Goal: Task Accomplishment & Management: Manage account settings

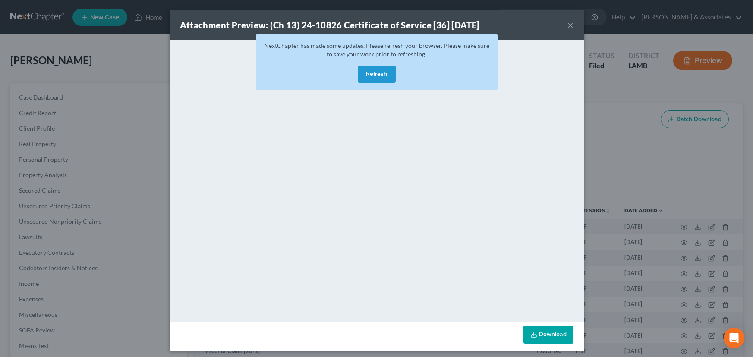
click at [370, 76] on button "Refresh" at bounding box center [377, 74] width 38 height 17
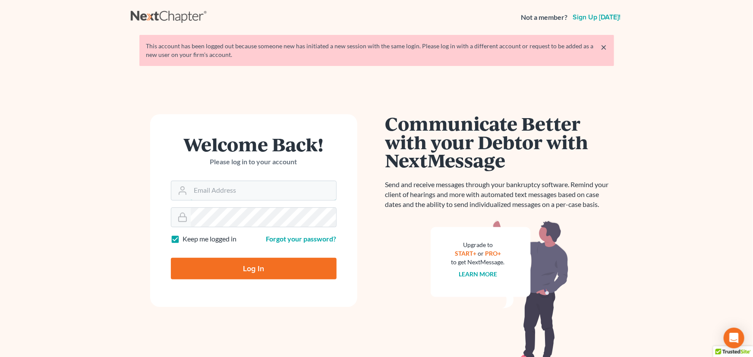
type input "[EMAIL_ADDRESS][DOMAIN_NAME]"
click at [279, 275] on input "Log In" at bounding box center [254, 269] width 166 height 22
type input "Thinking..."
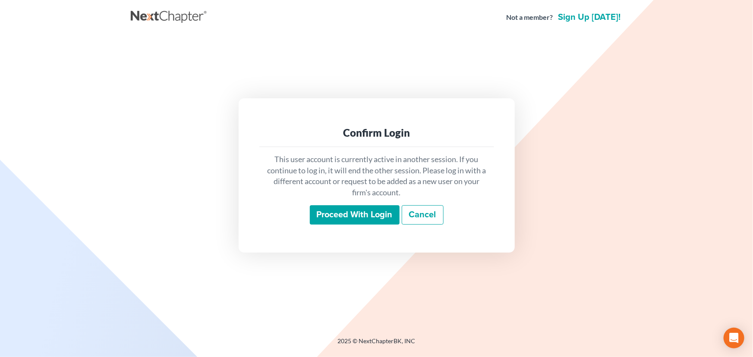
click at [365, 205] on input "Proceed with login" at bounding box center [355, 215] width 90 height 20
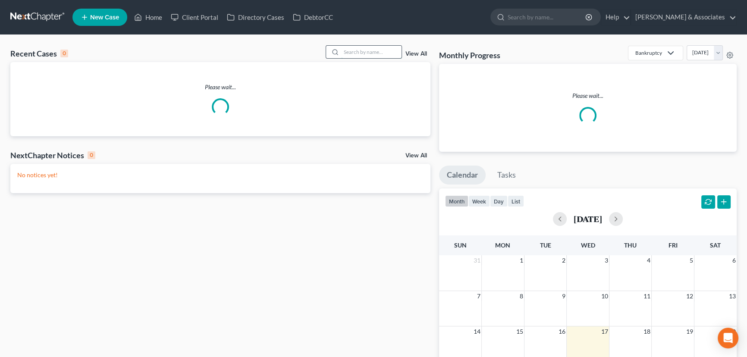
click at [366, 50] on input "search" at bounding box center [371, 52] width 60 height 13
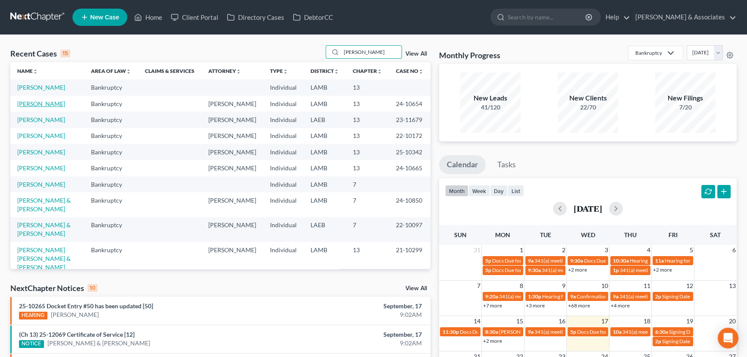
click at [33, 104] on link "[PERSON_NAME]" at bounding box center [41, 103] width 48 height 7
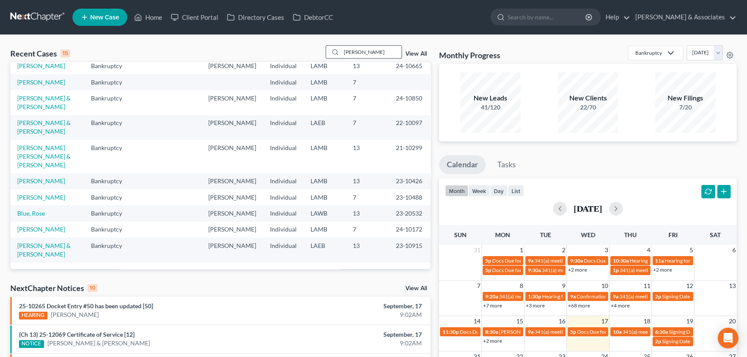
click at [383, 48] on input "lee" at bounding box center [371, 52] width 60 height 13
click at [383, 47] on input "lee" at bounding box center [371, 52] width 60 height 13
type input "bordes"
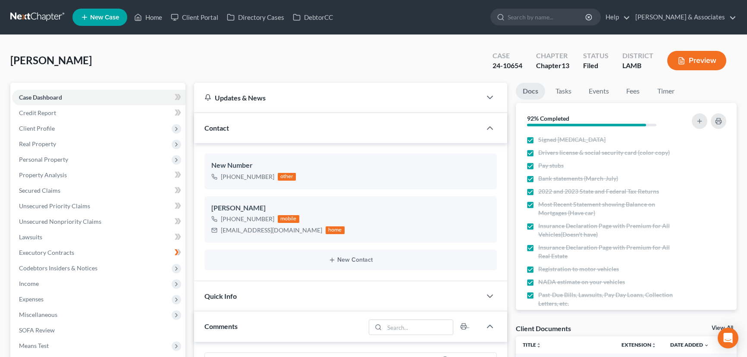
select select "0"
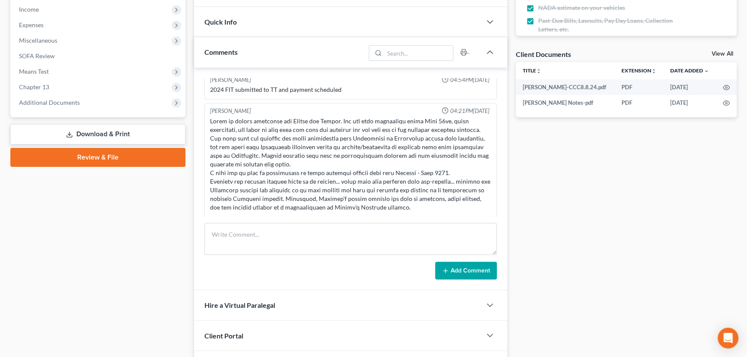
scroll to position [927, 0]
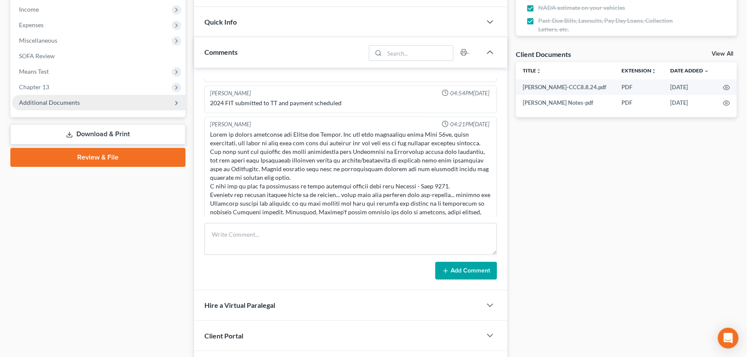
click at [30, 96] on span "Additional Documents" at bounding box center [98, 103] width 173 height 16
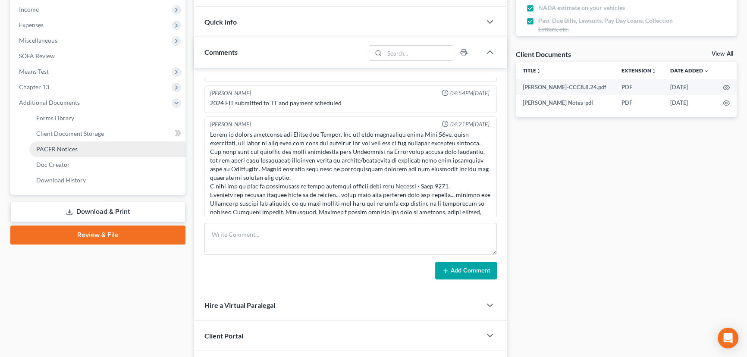
click at [80, 148] on link "PACER Notices" at bounding box center [107, 149] width 156 height 16
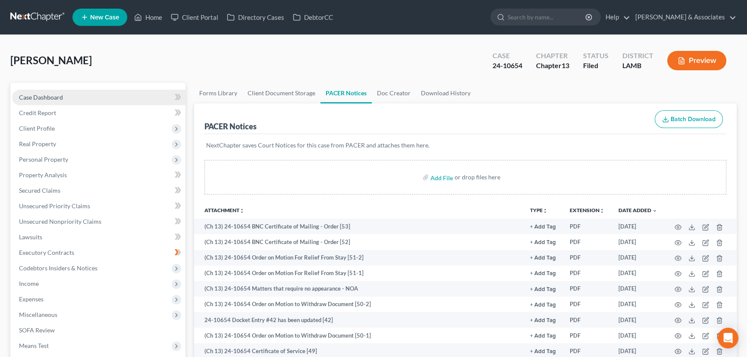
click at [48, 92] on link "Case Dashboard" at bounding box center [98, 98] width 173 height 16
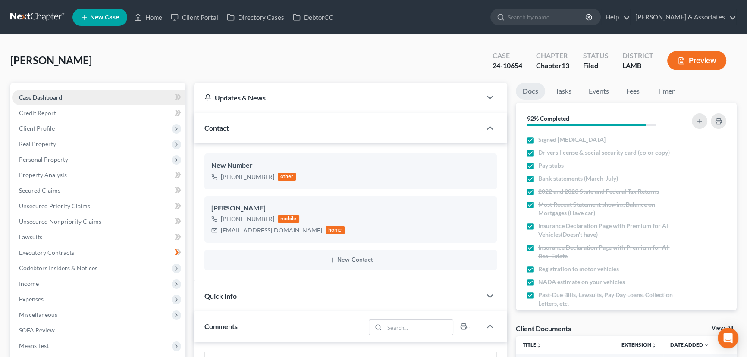
scroll to position [135, 0]
click at [295, 63] on div "Lee, Mia Upgraded Case 24-10654 Chapter Chapter 13 Status Filed District LAMB P…" at bounding box center [373, 64] width 726 height 38
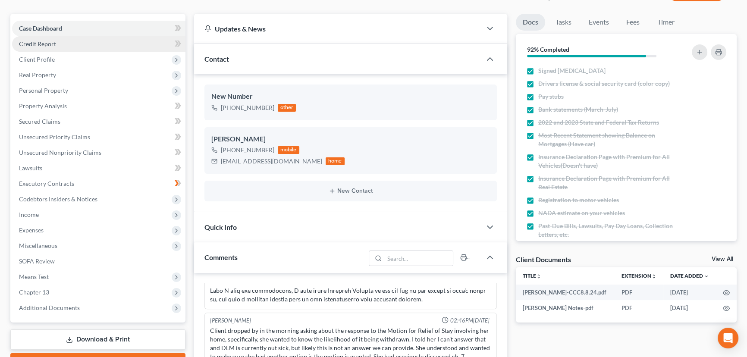
scroll to position [0, 0]
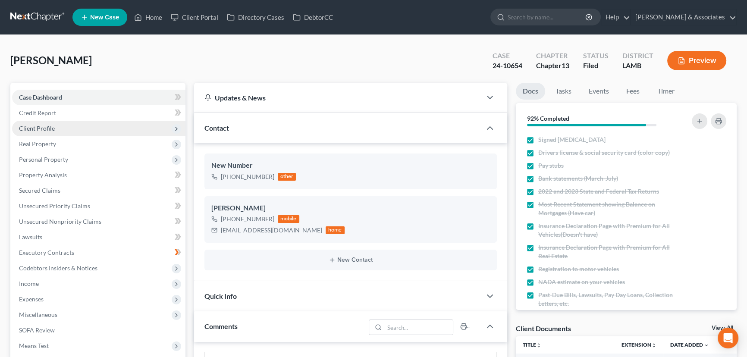
click at [70, 131] on span "Client Profile" at bounding box center [98, 129] width 173 height 16
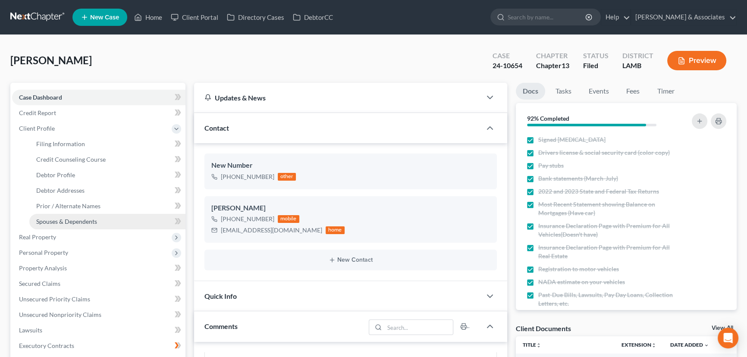
click at [74, 223] on span "Spouses & Dependents" at bounding box center [66, 221] width 61 height 7
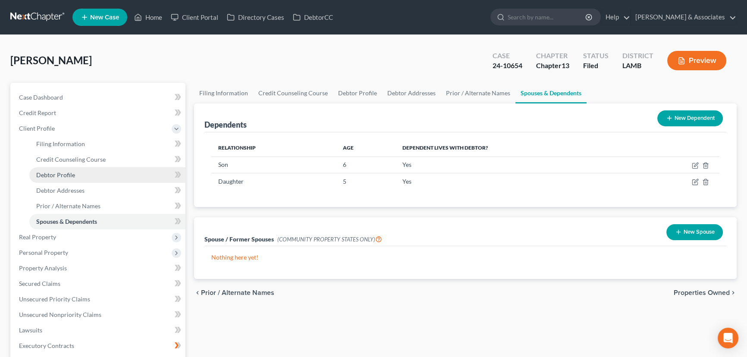
click at [79, 167] on link "Debtor Profile" at bounding box center [107, 175] width 156 height 16
select select "0"
select select "2"
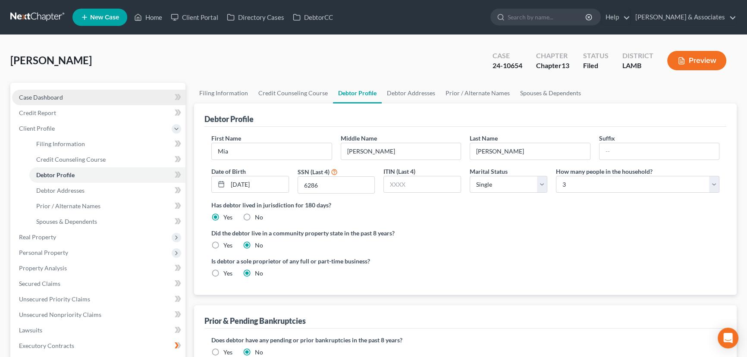
click at [80, 94] on link "Case Dashboard" at bounding box center [98, 98] width 173 height 16
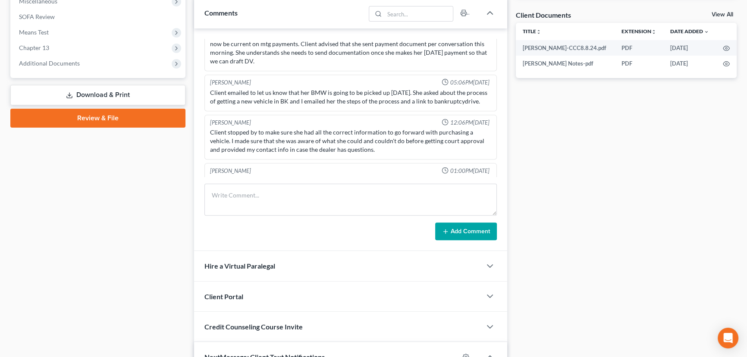
scroll to position [766, 0]
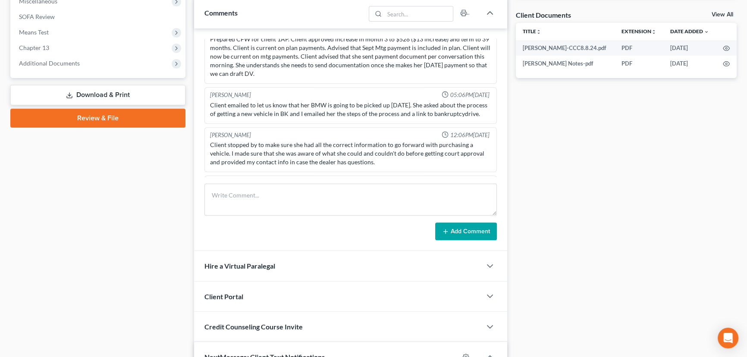
click at [94, 197] on div "Case Dashboard Payments Invoices Payments Payments Credit Report Client Profile" at bounding box center [98, 167] width 184 height 797
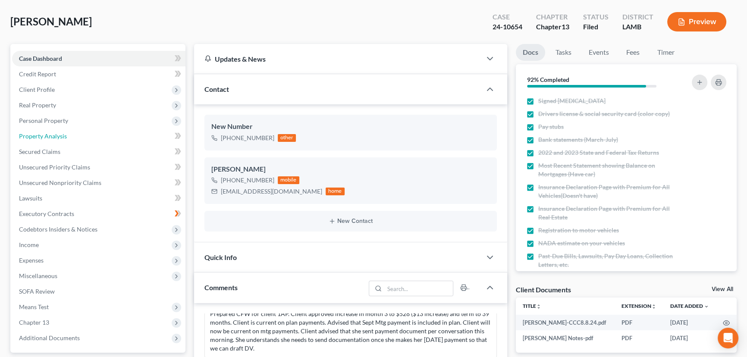
drag, startPoint x: 59, startPoint y: 138, endPoint x: 354, endPoint y: 190, distance: 299.2
click at [59, 138] on span "Property Analysis" at bounding box center [43, 135] width 48 height 7
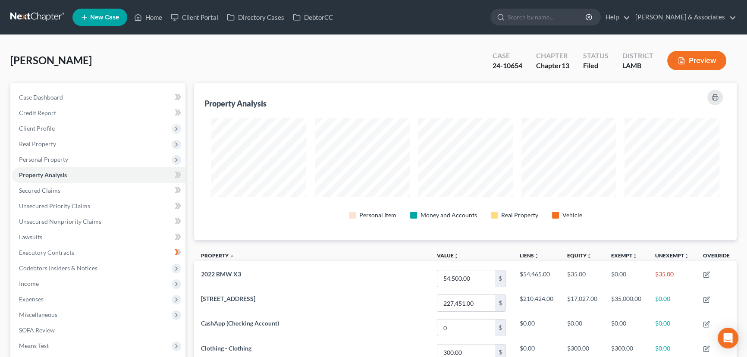
click at [409, 72] on div "Lee, Mia Upgraded Case 24-10654 Chapter Chapter 13 Status Filed District LAMB P…" at bounding box center [373, 64] width 726 height 38
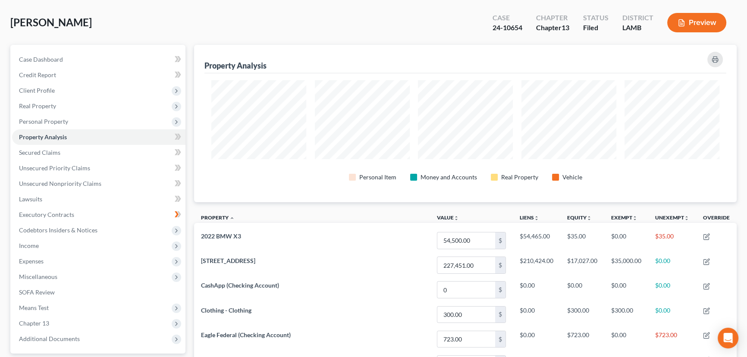
scroll to position [117, 0]
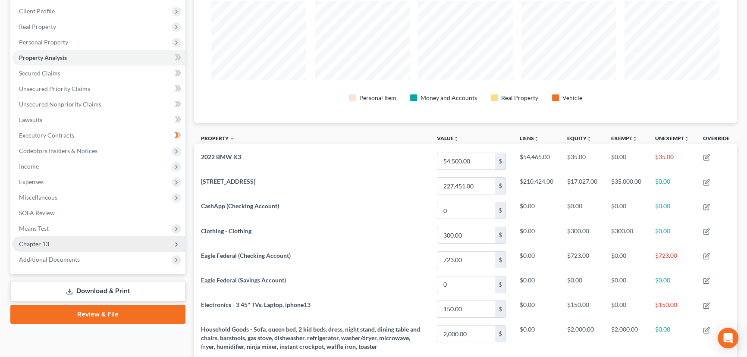
click at [55, 247] on span "Chapter 13" at bounding box center [98, 244] width 173 height 16
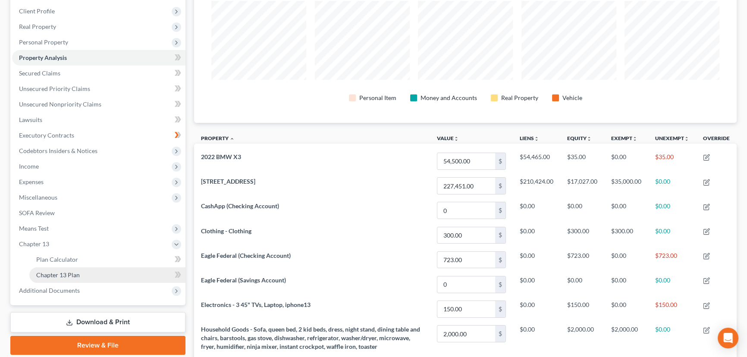
click at [66, 269] on link "Chapter 13 Plan" at bounding box center [107, 275] width 156 height 16
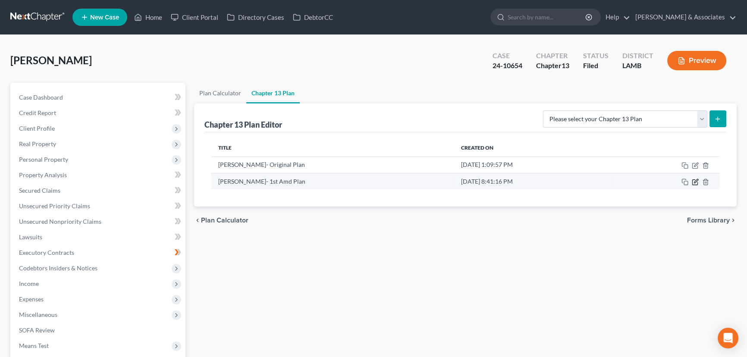
click at [695, 184] on icon "button" at bounding box center [695, 182] width 7 height 7
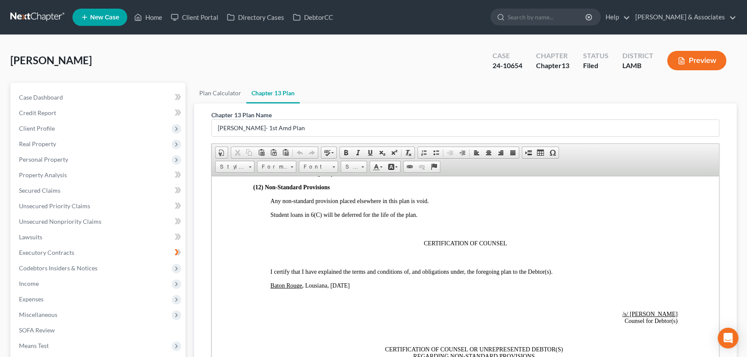
scroll to position [2039, 0]
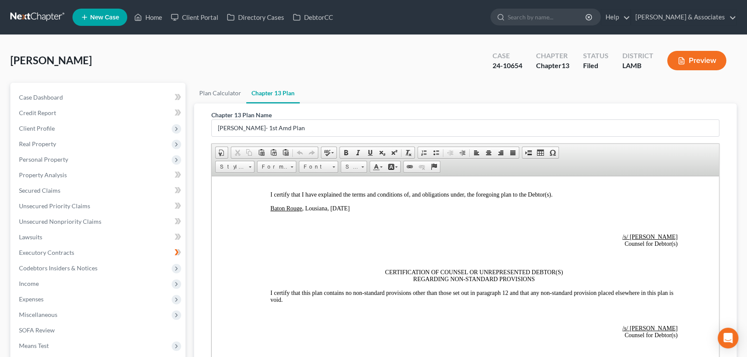
click at [419, 70] on div "Lee, Mia Upgraded Case 24-10654 Chapter Chapter 13 Status Filed District LAMB P…" at bounding box center [373, 64] width 726 height 38
click at [363, 67] on div "Lee, Mia Upgraded Case 24-10654 Chapter Chapter 13 Status Filed District LAMB P…" at bounding box center [373, 64] width 726 height 38
click at [413, 55] on div "Lee, Mia Upgraded Case 24-10654 Chapter Chapter 13 Status Filed District LAMB P…" at bounding box center [373, 64] width 726 height 38
click at [63, 90] on link "Case Dashboard" at bounding box center [98, 98] width 173 height 16
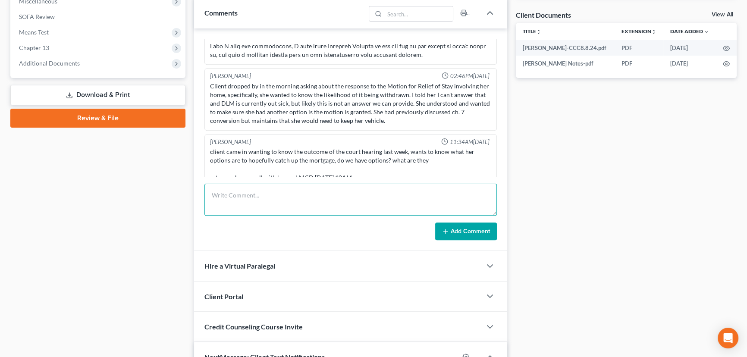
scroll to position [135, 0]
click at [335, 208] on textarea at bounding box center [350, 200] width 292 height 32
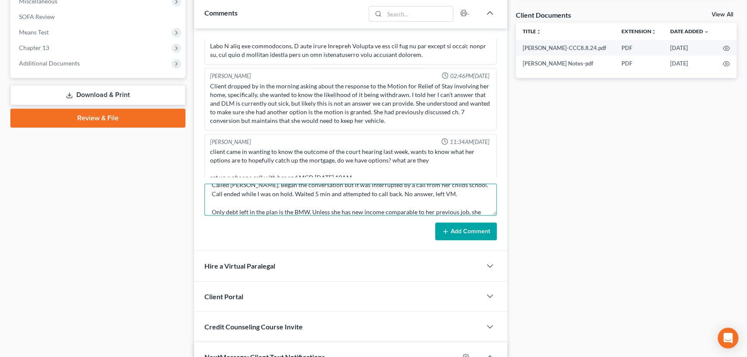
scroll to position [19, 0]
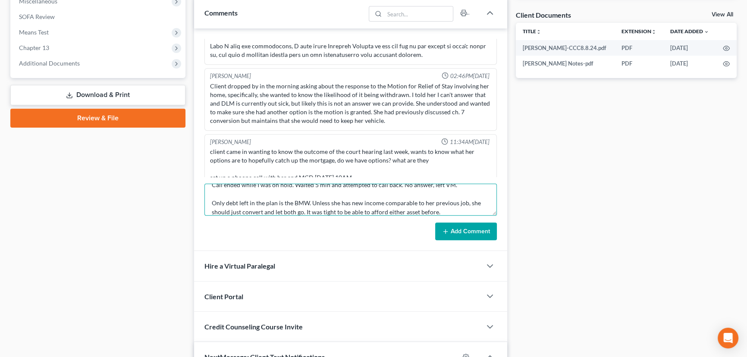
type textarea "Called Ms. Lee. Began the conversation but it was interrupted by a call from he…"
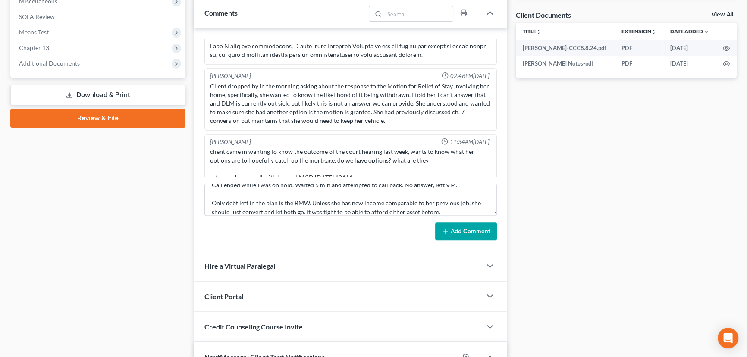
click at [488, 236] on button "Add Comment" at bounding box center [466, 232] width 62 height 18
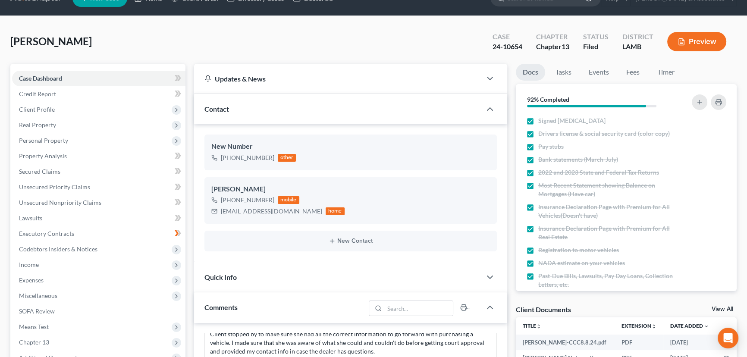
scroll to position [0, 0]
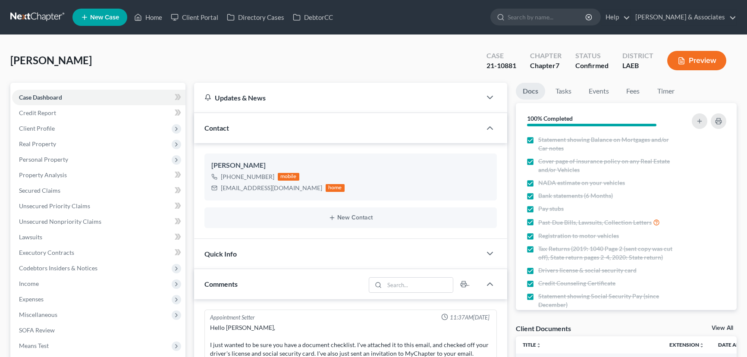
select select "0"
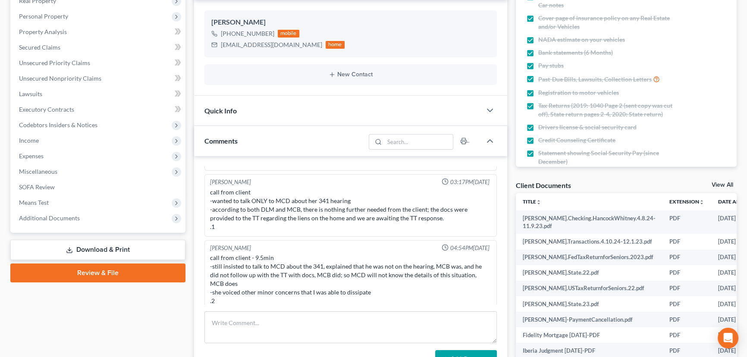
scroll to position [235, 0]
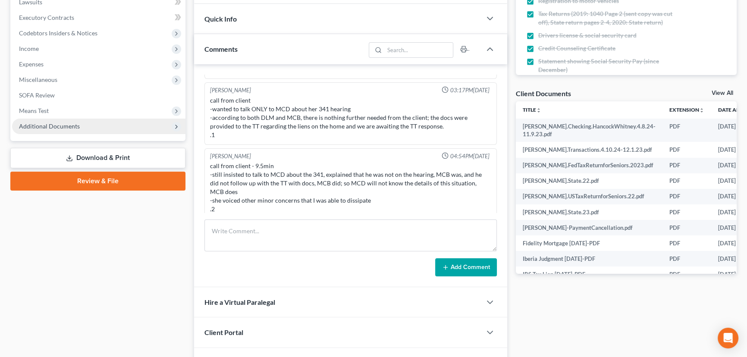
click at [98, 127] on span "Additional Documents" at bounding box center [98, 127] width 173 height 16
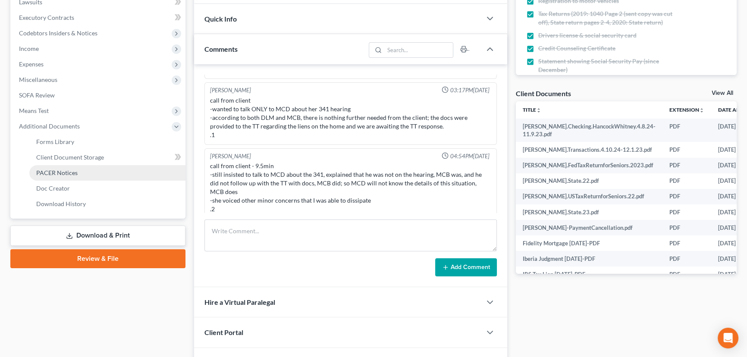
click at [90, 177] on link "PACER Notices" at bounding box center [107, 173] width 156 height 16
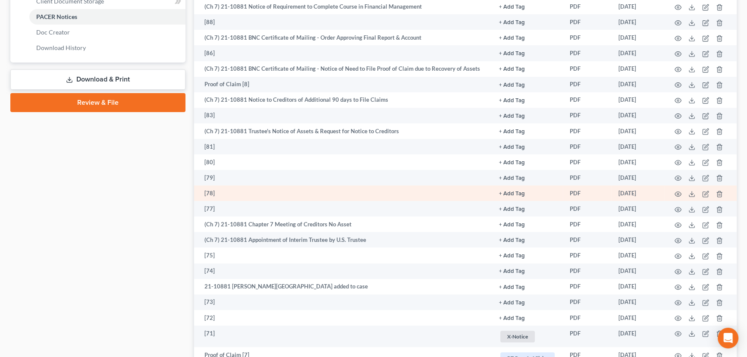
scroll to position [431, 0]
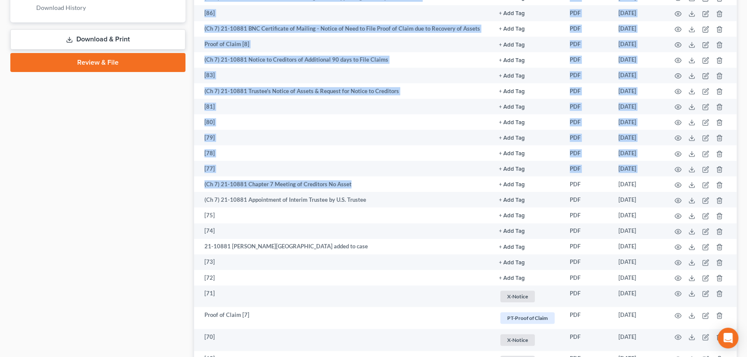
drag, startPoint x: 408, startPoint y: 189, endPoint x: 178, endPoint y: 181, distance: 229.6
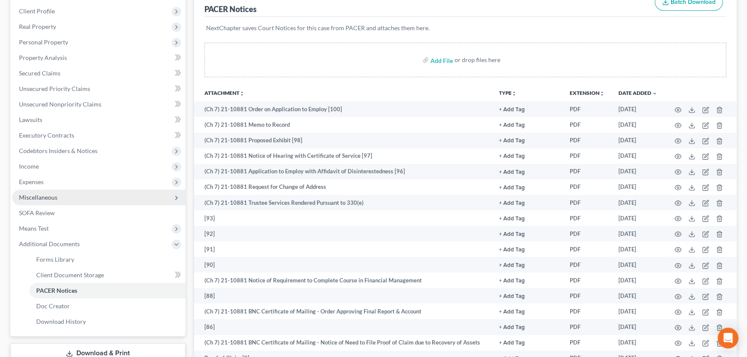
scroll to position [0, 0]
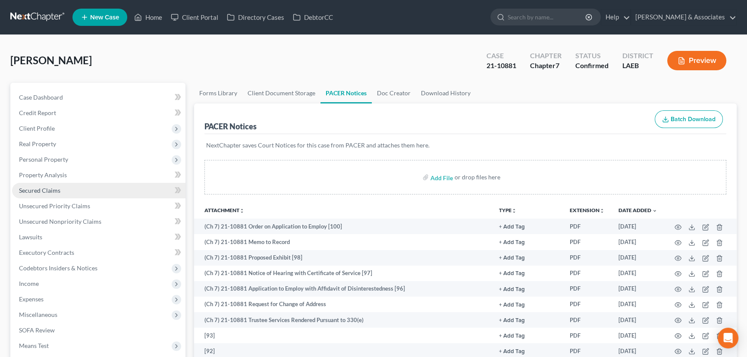
click at [121, 188] on link "Secured Claims" at bounding box center [98, 191] width 173 height 16
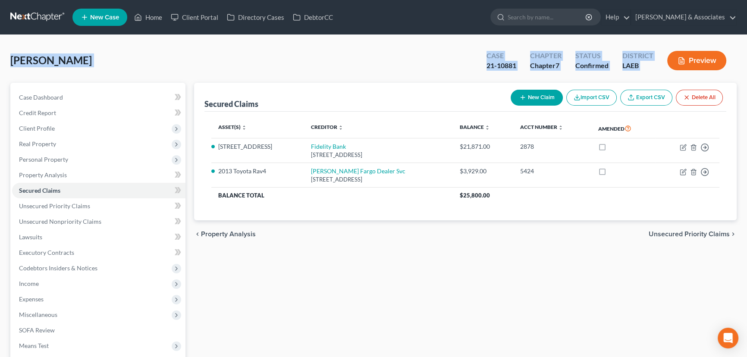
drag, startPoint x: 11, startPoint y: 62, endPoint x: 669, endPoint y: 72, distance: 657.9
click at [669, 72] on div "Bordes, Janet Upgraded Case 21-10881 Chapter Chapter 7 Status Confirmed Distric…" at bounding box center [373, 64] width 726 height 38
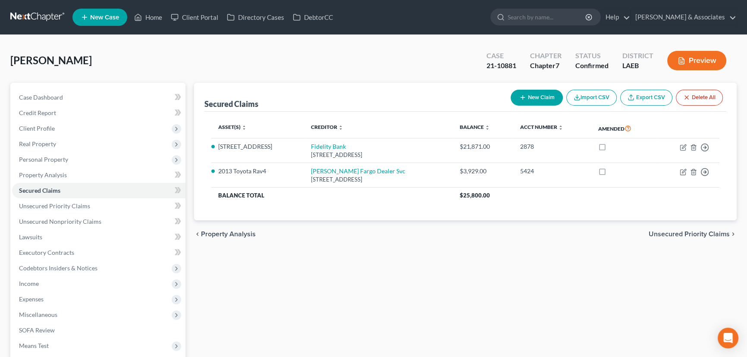
click at [190, 85] on div "Secured Claims New Claim Import CSV Export CSV Delete All Asset(s) expand_more …" at bounding box center [465, 254] width 551 height 343
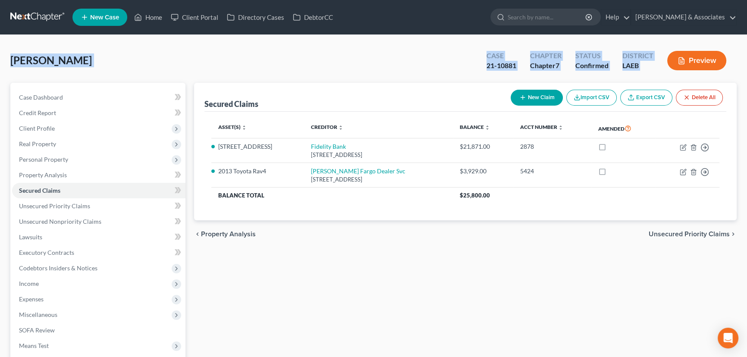
drag, startPoint x: 11, startPoint y: 61, endPoint x: 687, endPoint y: 79, distance: 675.7
click at [687, 79] on div "Bordes, Janet Upgraded Case 21-10881 Chapter Chapter 7 Status Confirmed Distric…" at bounding box center [373, 64] width 726 height 38
click at [83, 177] on link "Property Analysis" at bounding box center [98, 175] width 173 height 16
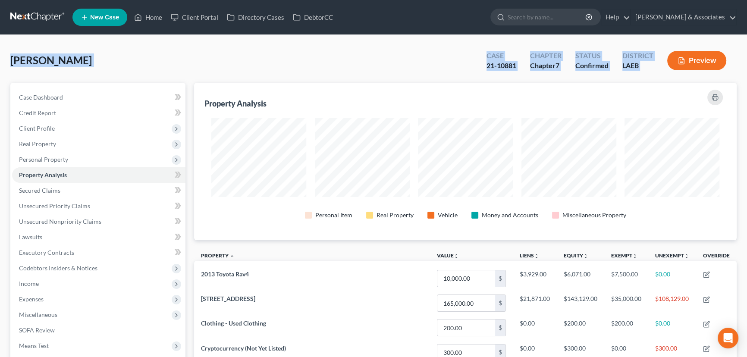
drag, startPoint x: 196, startPoint y: 56, endPoint x: 182, endPoint y: 51, distance: 15.0
click at [195, 54] on div "Bordes, Janet Upgraded Case 21-10881 Chapter Chapter 7 Status Confirmed Distric…" at bounding box center [373, 64] width 726 height 38
click at [91, 53] on div "Bordes, Janet Upgraded Case 21-10881 Chapter Chapter 7 Status Confirmed Distric…" at bounding box center [373, 64] width 726 height 38
drag, startPoint x: 113, startPoint y: 60, endPoint x: 690, endPoint y: 50, distance: 577.2
click at [690, 50] on div "Bordes, Janet Upgraded Case 21-10881 Chapter Chapter 7 Status Confirmed Distric…" at bounding box center [373, 64] width 726 height 38
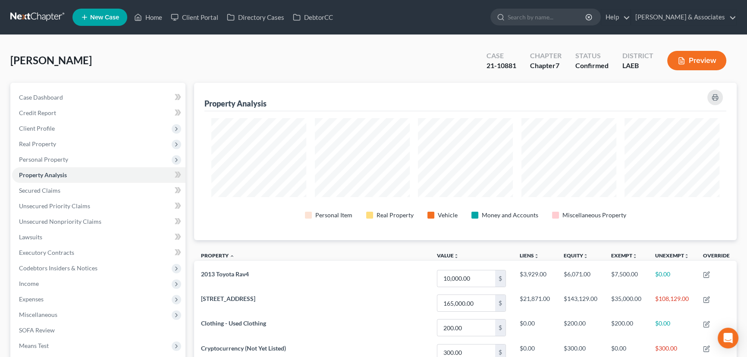
click at [188, 84] on div "Case Dashboard Payments Invoices Payments Payments Credit Report Client Profile" at bounding box center [98, 336] width 184 height 507
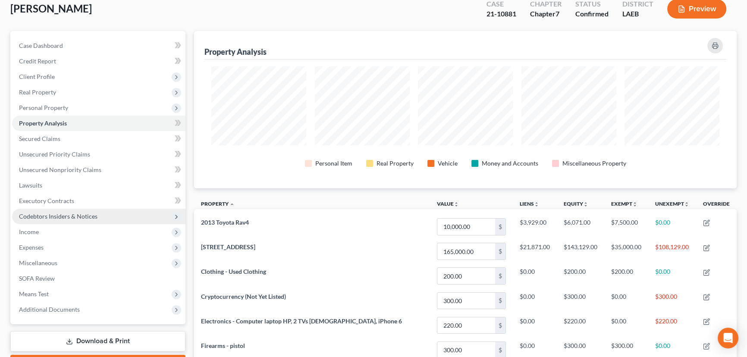
scroll to position [117, 0]
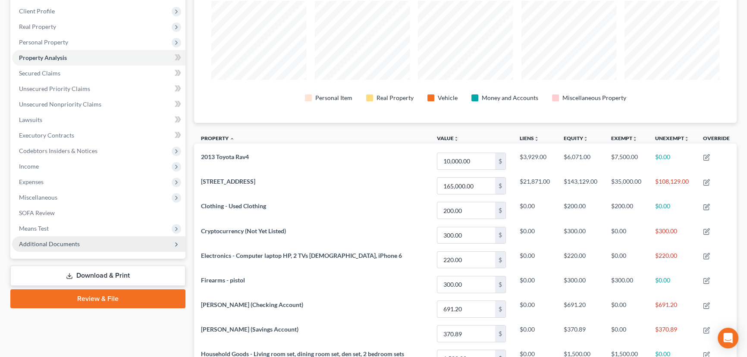
click at [52, 241] on span "Additional Documents" at bounding box center [49, 243] width 61 height 7
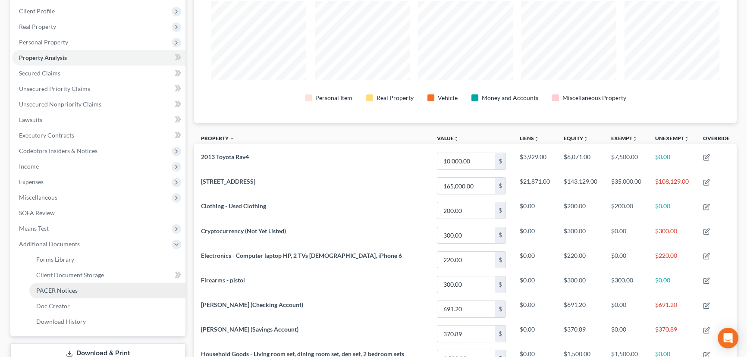
click at [84, 294] on link "PACER Notices" at bounding box center [107, 291] width 156 height 16
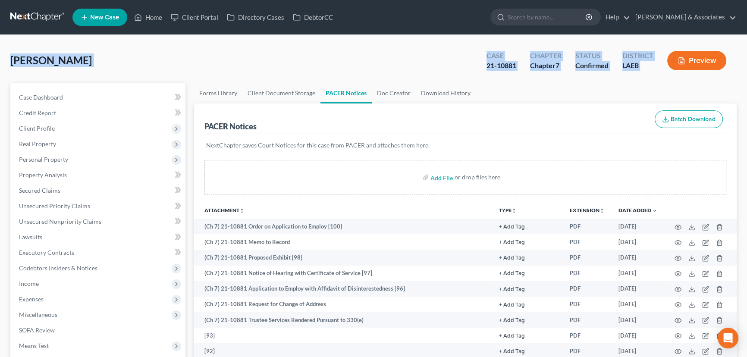
drag, startPoint x: 68, startPoint y: 65, endPoint x: 666, endPoint y: 77, distance: 598.4
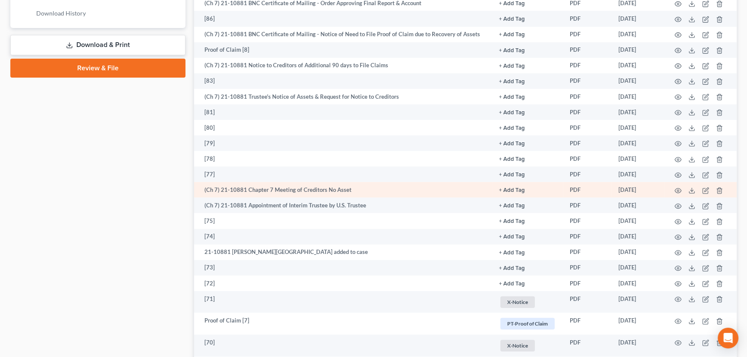
scroll to position [431, 0]
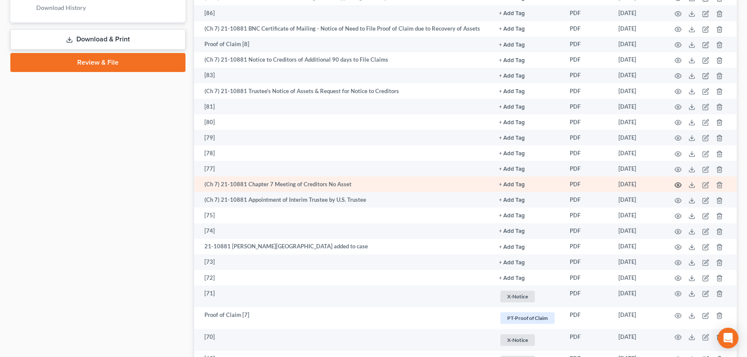
click at [681, 183] on icon "button" at bounding box center [678, 184] width 6 height 5
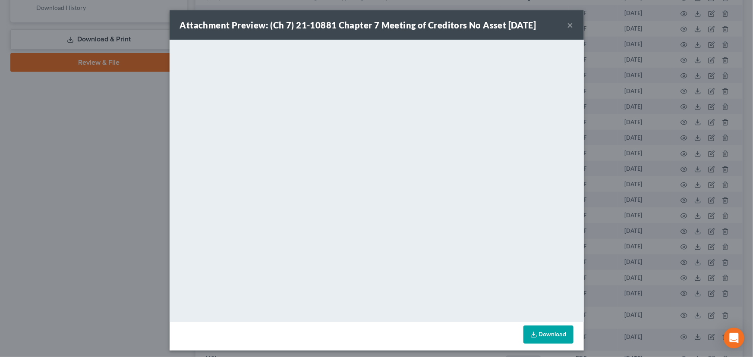
click at [567, 22] on button "×" at bounding box center [570, 25] width 6 height 10
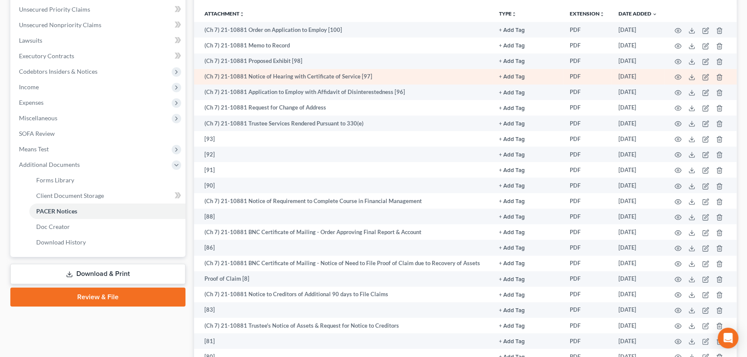
scroll to position [196, 0]
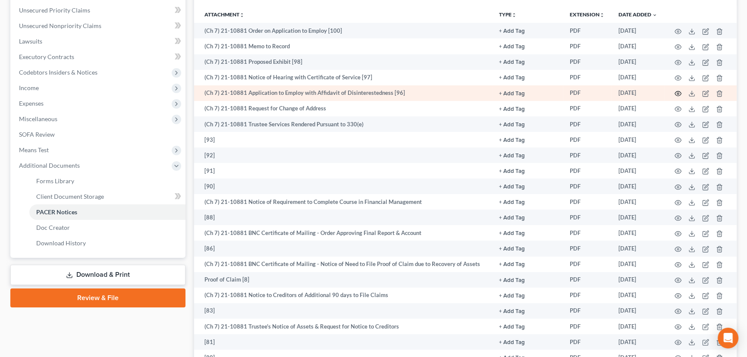
drag, startPoint x: 679, startPoint y: 91, endPoint x: 679, endPoint y: 84, distance: 6.5
click at [679, 85] on td at bounding box center [700, 93] width 72 height 16
click at [679, 91] on icon "button" at bounding box center [678, 93] width 7 height 7
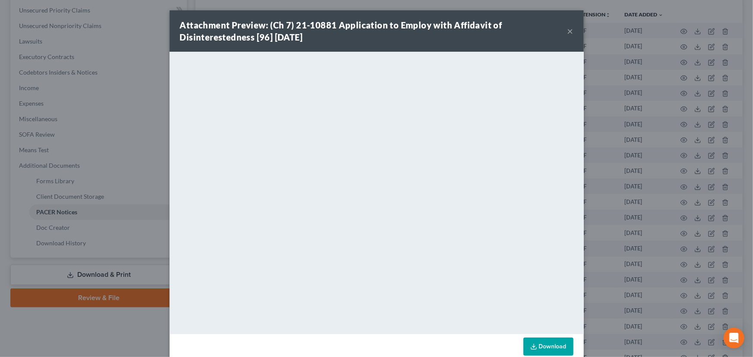
click at [567, 33] on button "×" at bounding box center [570, 31] width 6 height 10
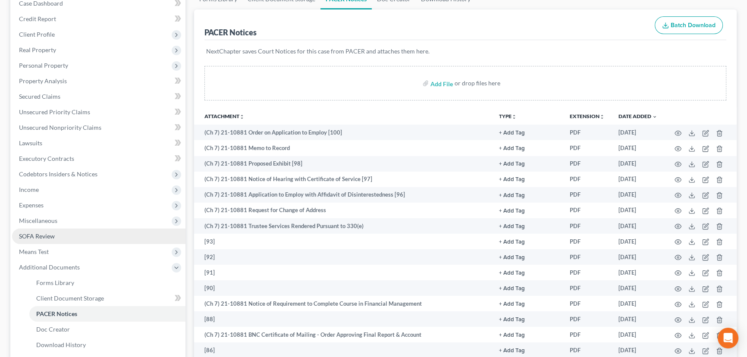
scroll to position [38, 0]
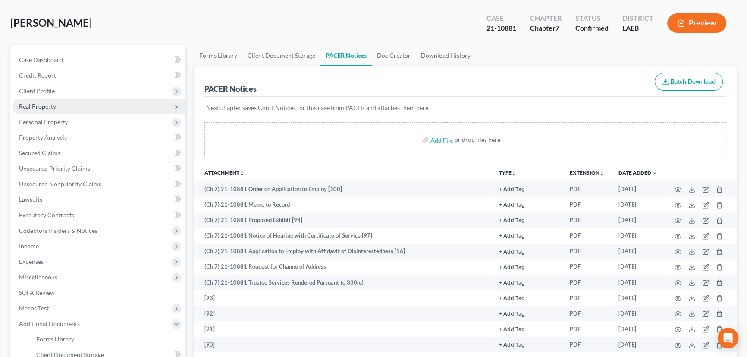
click at [94, 106] on span "Real Property" at bounding box center [98, 107] width 173 height 16
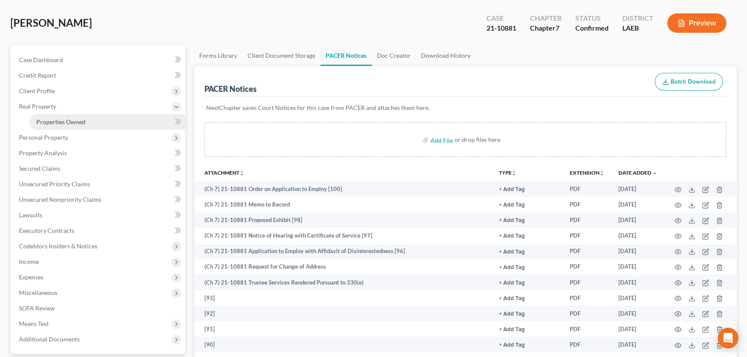
click at [91, 121] on link "Properties Owned" at bounding box center [107, 122] width 156 height 16
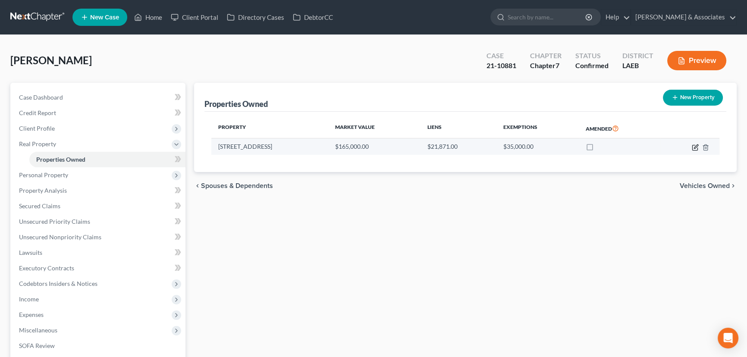
click at [692, 145] on icon "button" at bounding box center [694, 147] width 5 height 5
select select "19"
select select "3"
select select "0"
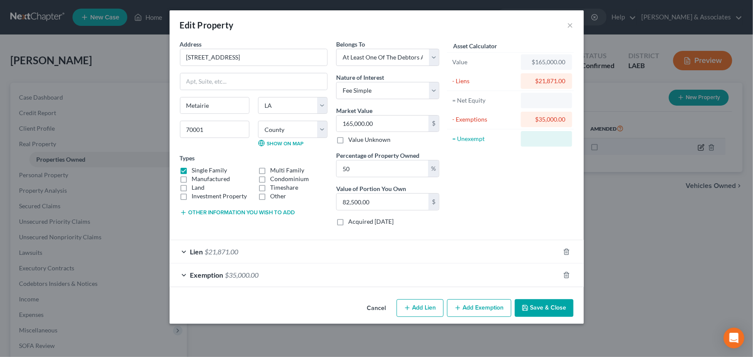
click at [693, 146] on div "Edit Property × Address * 3419 45th St. Metairie State AL AK AR AZ CA CO CT DE …" at bounding box center [376, 178] width 753 height 357
click at [381, 314] on button "Cancel" at bounding box center [376, 308] width 33 height 17
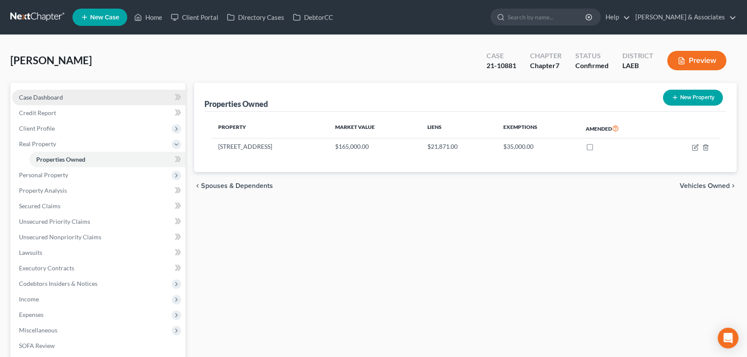
click at [41, 92] on link "Case Dashboard" at bounding box center [98, 98] width 173 height 16
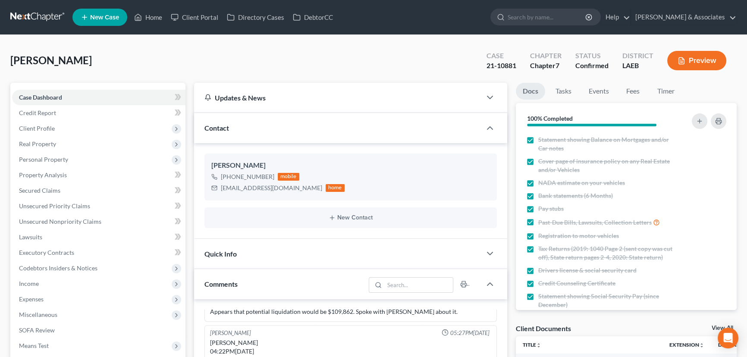
scroll to position [196, 0]
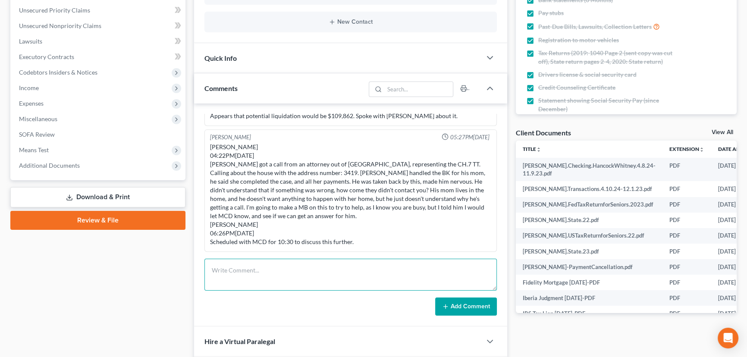
click at [251, 275] on textarea at bounding box center [350, 275] width 292 height 32
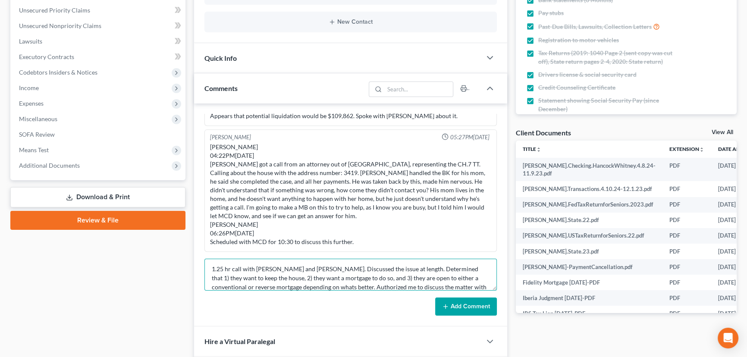
scroll to position [10, 0]
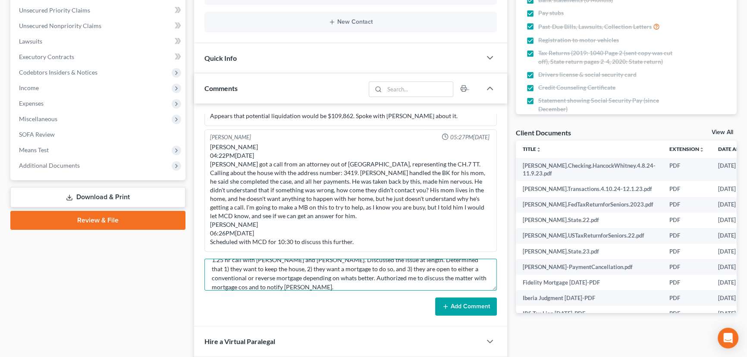
type textarea "1.25 hr call with Janey and Lance. Discussed the issue at length. Determined th…"
click at [487, 298] on button "Add Comment" at bounding box center [466, 307] width 62 height 18
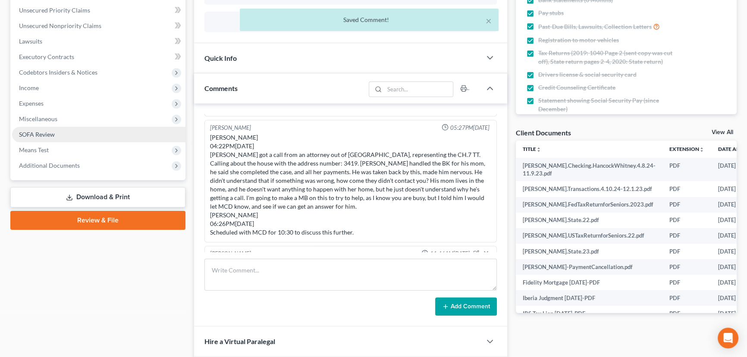
scroll to position [4751, 0]
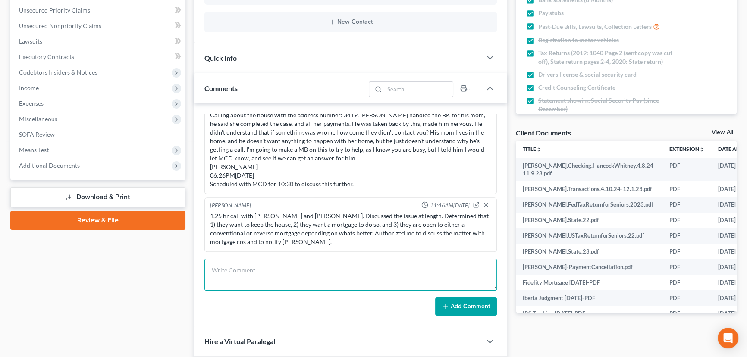
click at [246, 269] on textarea at bounding box center [350, 275] width 292 height 32
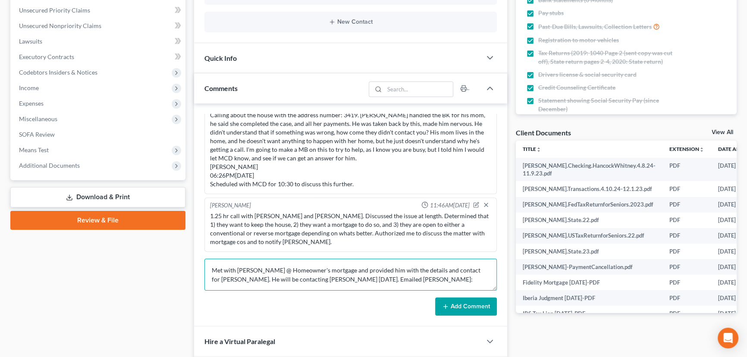
paste textarea "Ferdie, Lance was a client before Janet, sorry for the vagueness. No worries ei…"
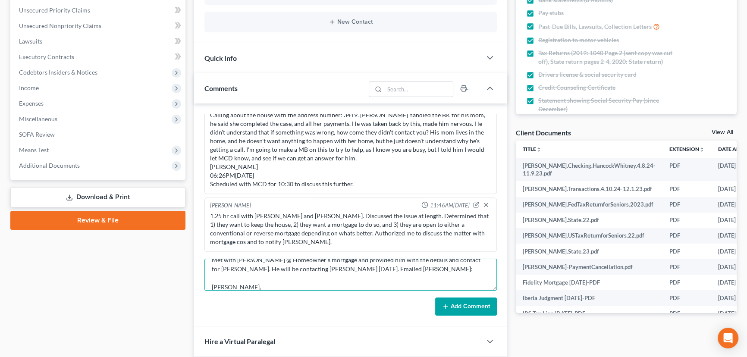
scroll to position [92, 0]
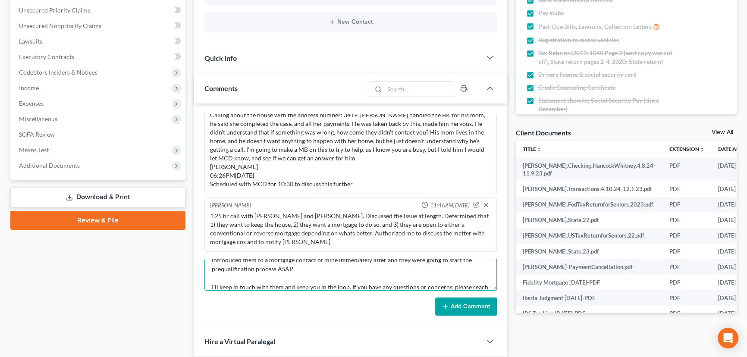
click at [373, 287] on textarea "Met with Kenny @ Homeowner's mortgage and provided him with the details and con…" at bounding box center [350, 275] width 292 height 32
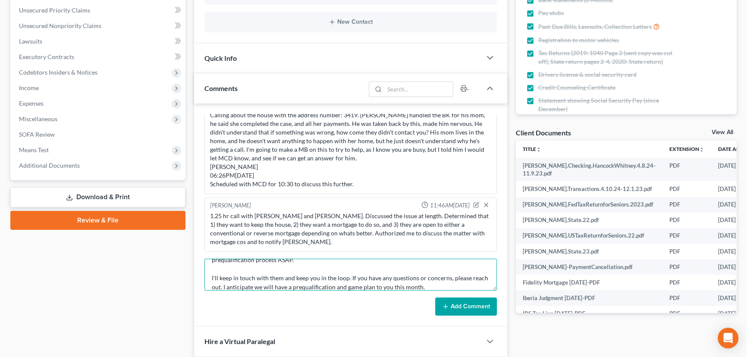
scroll to position [110, 0]
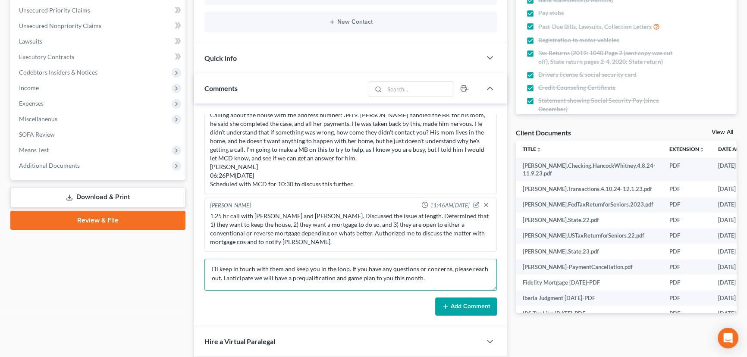
type textarea "Met with Kenny @ Homeowner's mortgage and provided him with the details and con…"
drag, startPoint x: 462, startPoint y: 309, endPoint x: 471, endPoint y: 304, distance: 10.4
click at [459, 308] on button "Add Comment" at bounding box center [466, 307] width 62 height 18
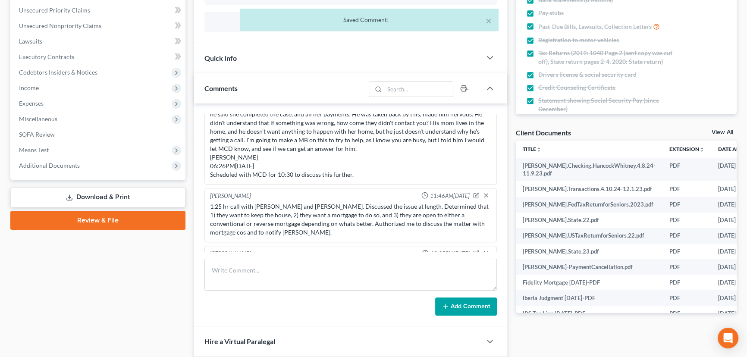
scroll to position [4904, 0]
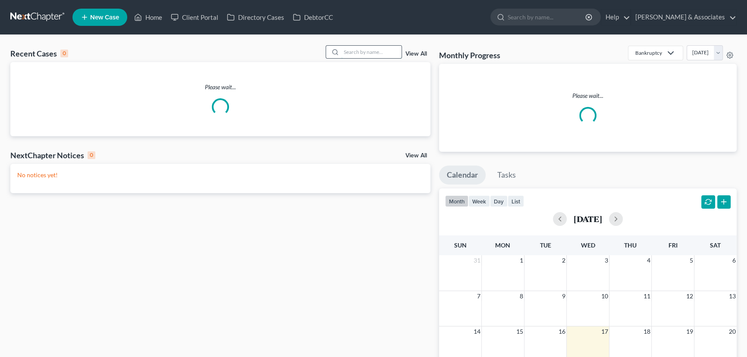
click at [349, 50] on input "search" at bounding box center [371, 52] width 60 height 13
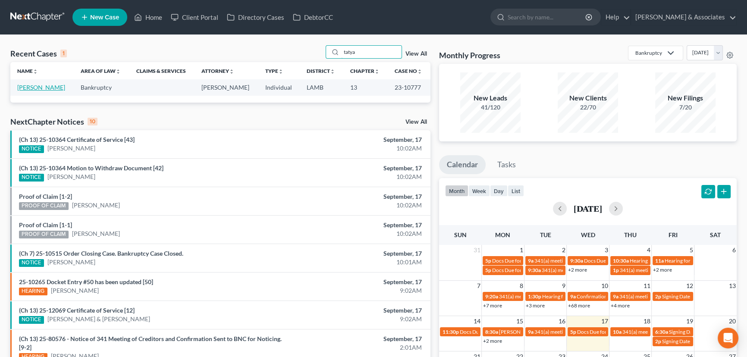
type input "tatya"
click at [58, 87] on link "[PERSON_NAME]" at bounding box center [41, 87] width 48 height 7
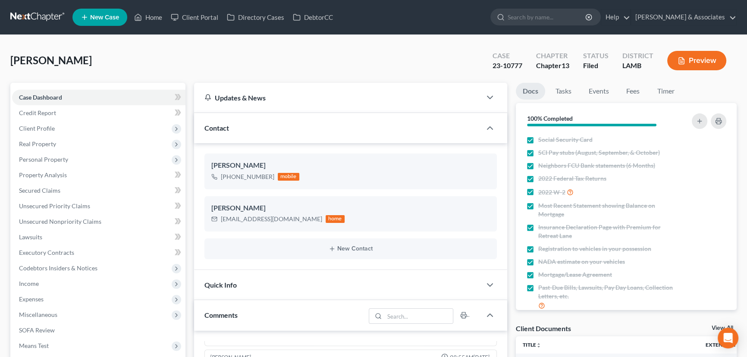
scroll to position [2901, 0]
click at [40, 19] on link at bounding box center [37, 17] width 55 height 16
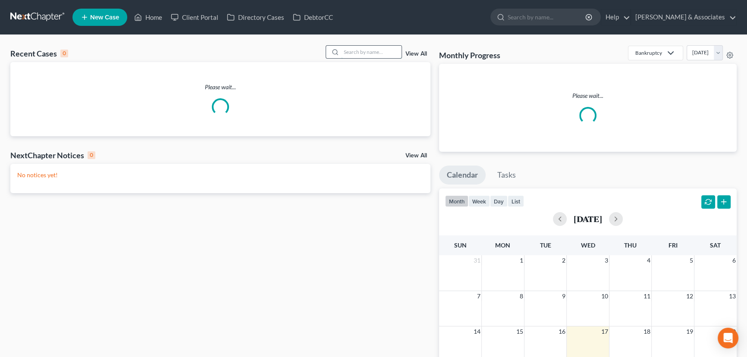
click at [358, 54] on input "search" at bounding box center [371, 52] width 60 height 13
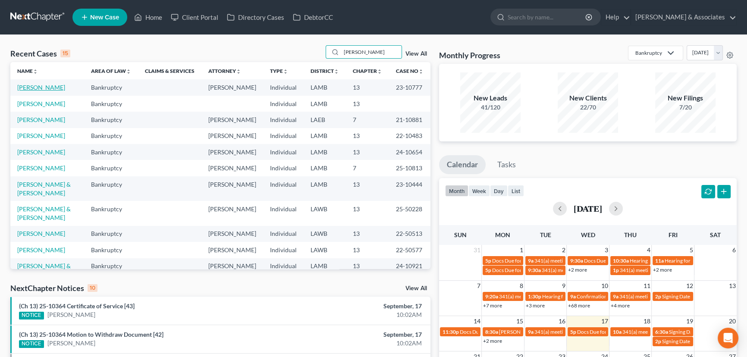
click at [43, 89] on link "[PERSON_NAME]" at bounding box center [41, 87] width 48 height 7
click at [377, 53] on input "[PERSON_NAME]" at bounding box center [371, 52] width 60 height 13
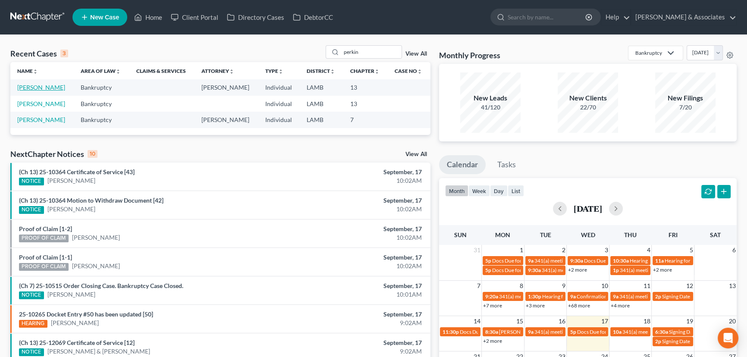
click at [39, 85] on link "[PERSON_NAME]" at bounding box center [41, 87] width 48 height 7
click at [118, 201] on link "(Ch 13) 25-10364 Motion to Withdraw Document [42]" at bounding box center [91, 200] width 145 height 7
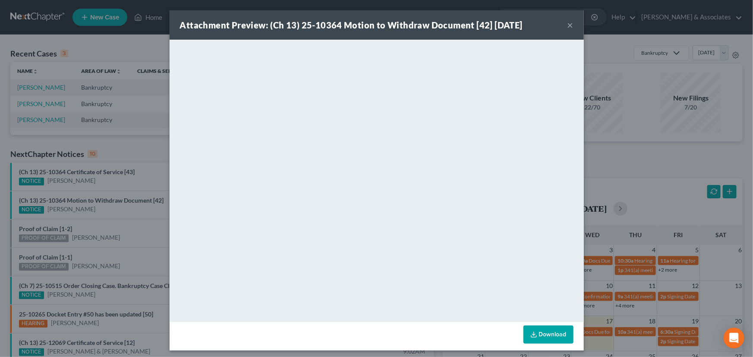
click at [567, 25] on button "×" at bounding box center [570, 25] width 6 height 10
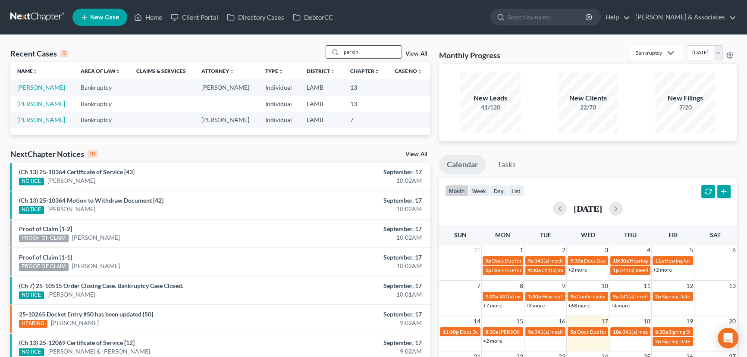
click at [376, 52] on input "perkin" at bounding box center [371, 52] width 60 height 13
type input "[PERSON_NAME]"
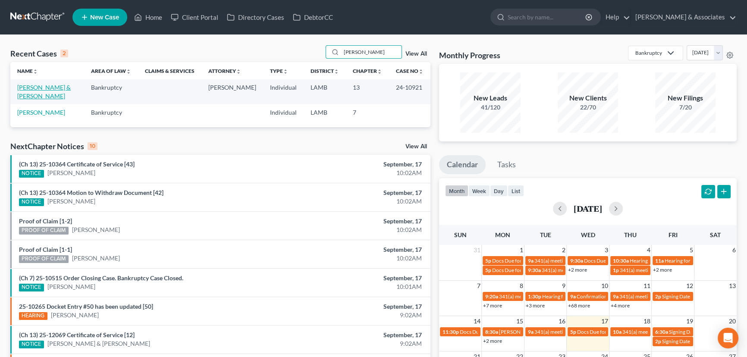
click at [47, 85] on link "[PERSON_NAME] & [PERSON_NAME]" at bounding box center [43, 92] width 53 height 16
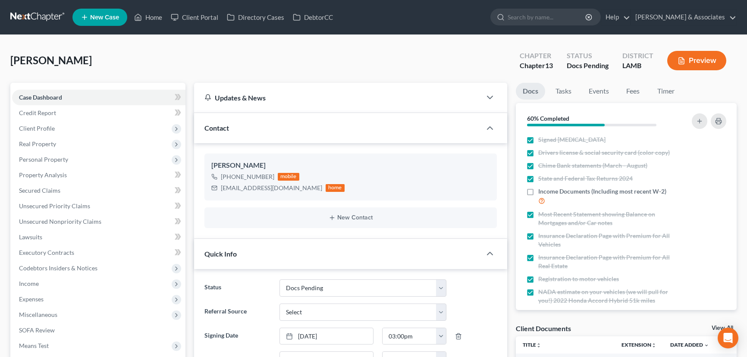
select select "6"
click at [53, 18] on link at bounding box center [37, 17] width 55 height 16
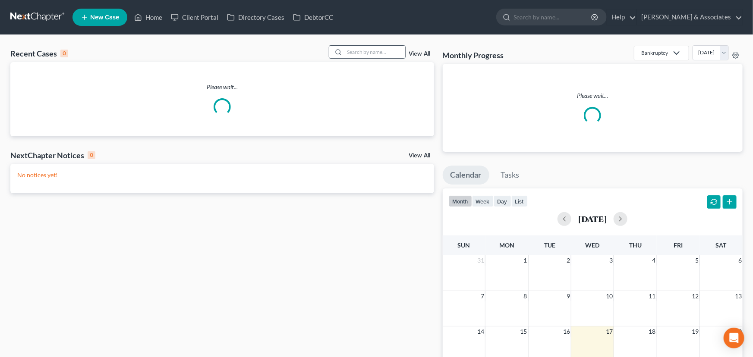
click at [354, 54] on input "search" at bounding box center [375, 52] width 60 height 13
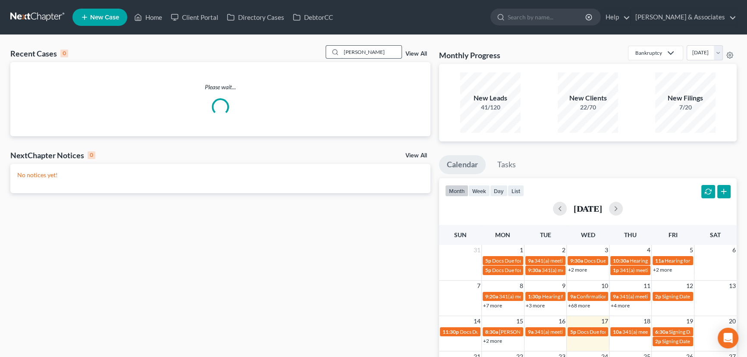
type input "[PERSON_NAME]"
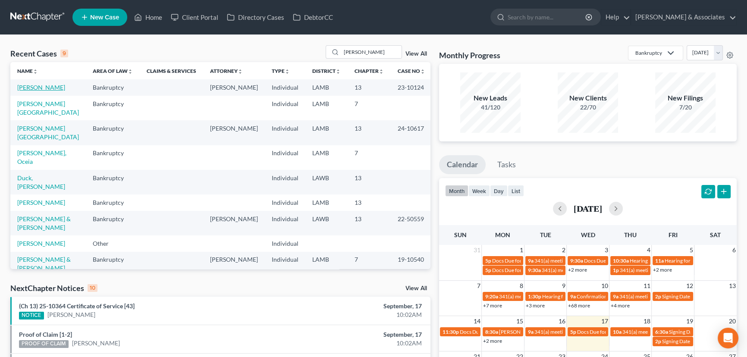
click at [39, 87] on link "[PERSON_NAME]" at bounding box center [41, 87] width 48 height 7
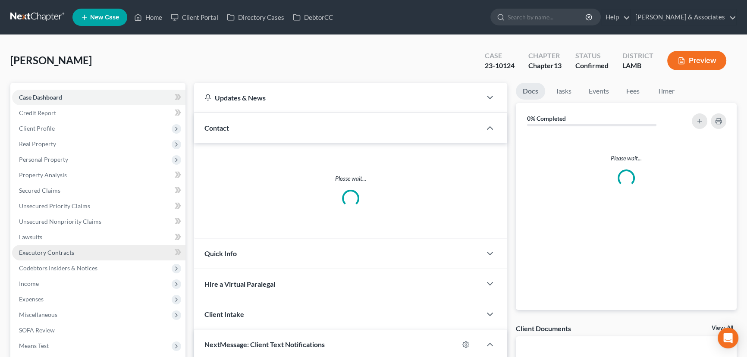
scroll to position [78, 0]
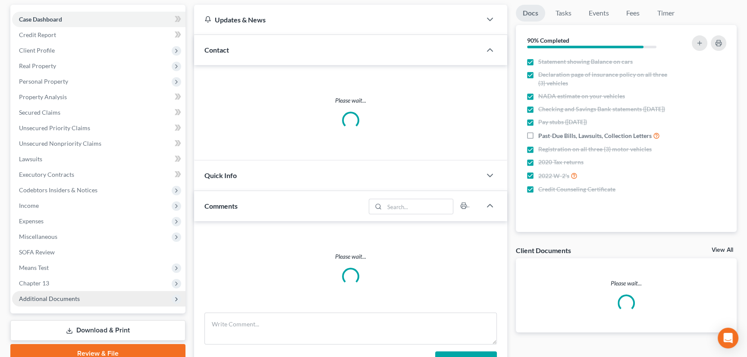
click at [49, 300] on span "Additional Documents" at bounding box center [49, 298] width 61 height 7
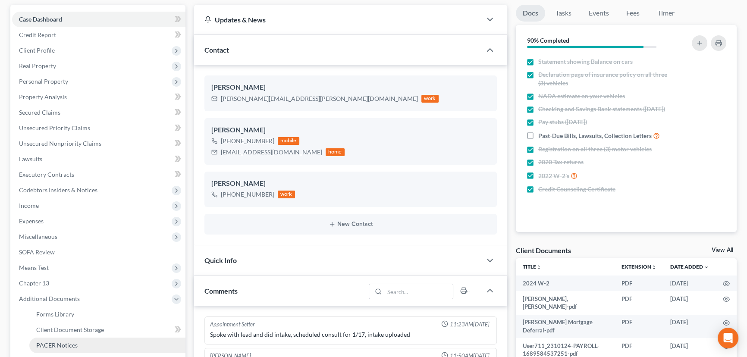
scroll to position [3225, 0]
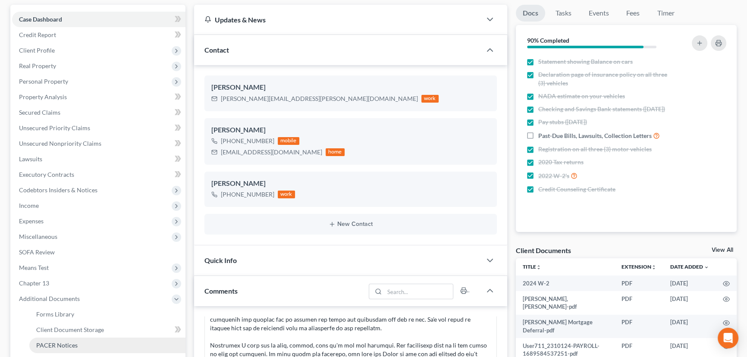
click at [75, 342] on span "PACER Notices" at bounding box center [56, 345] width 41 height 7
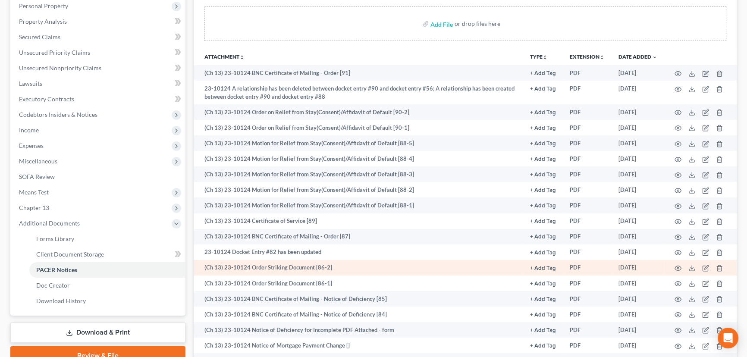
scroll to position [157, 0]
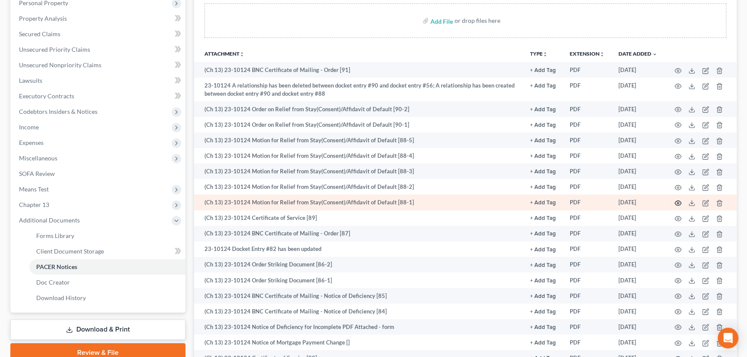
click at [677, 201] on icon "button" at bounding box center [678, 203] width 7 height 7
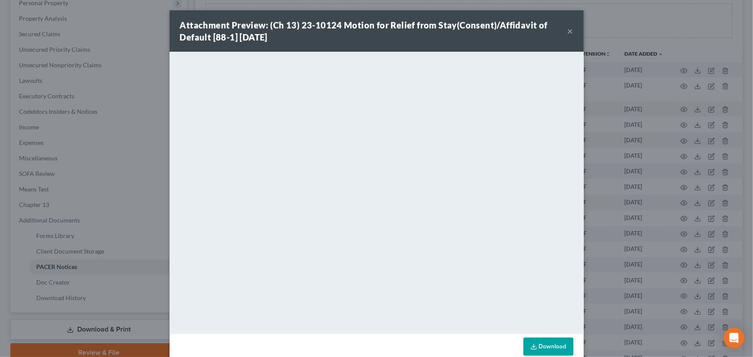
click at [567, 30] on button "×" at bounding box center [570, 31] width 6 height 10
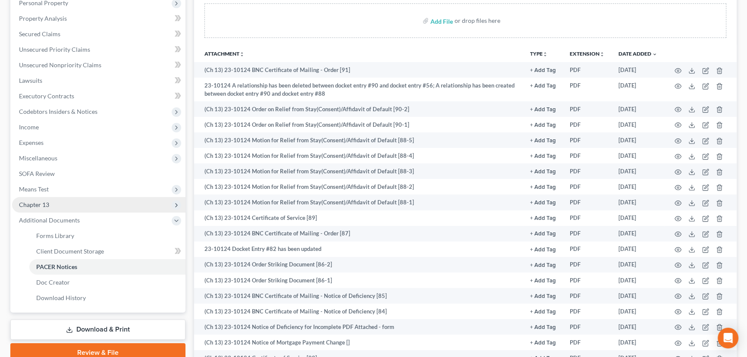
click at [26, 201] on span "Chapter 13" at bounding box center [34, 204] width 30 height 7
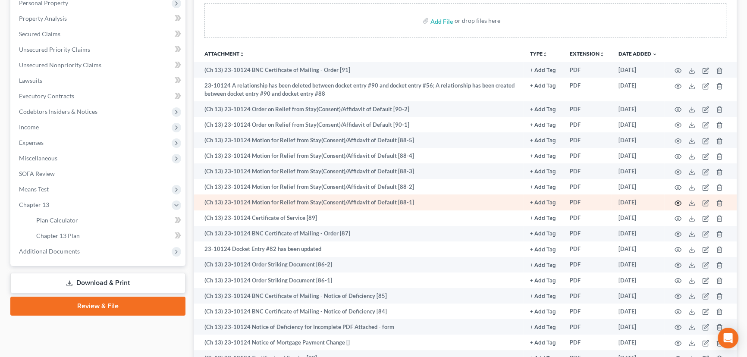
click at [678, 201] on icon "button" at bounding box center [678, 203] width 7 height 7
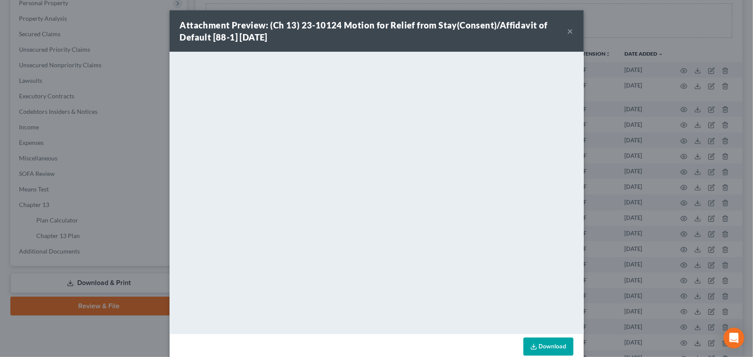
drag, startPoint x: 571, startPoint y: 30, endPoint x: 567, endPoint y: 31, distance: 4.3
click at [571, 30] on div "Attachment Preview: (Ch 13) 23-10124 Motion for Relief from Stay(Consent)/Affid…" at bounding box center [377, 30] width 414 height 41
click at [567, 30] on button "×" at bounding box center [570, 31] width 6 height 10
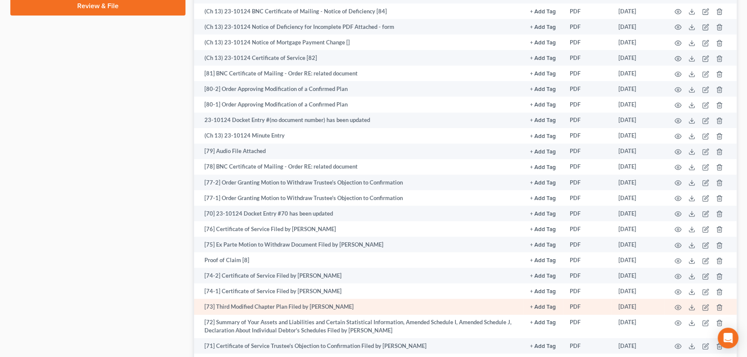
scroll to position [470, 0]
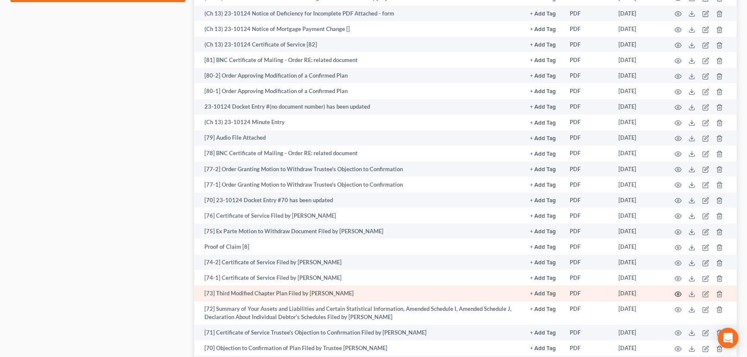
click at [681, 293] on icon "button" at bounding box center [678, 294] width 7 height 7
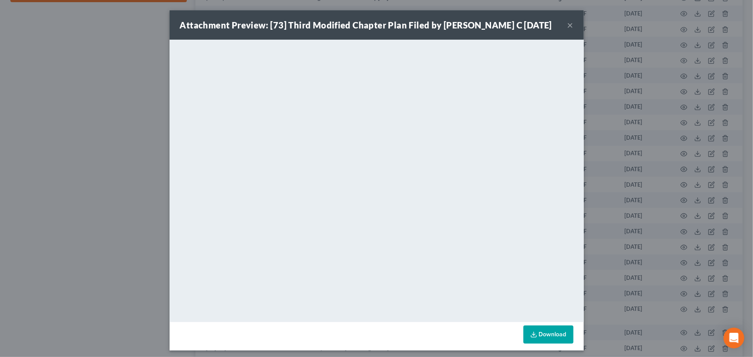
click at [568, 27] on button "×" at bounding box center [570, 25] width 6 height 10
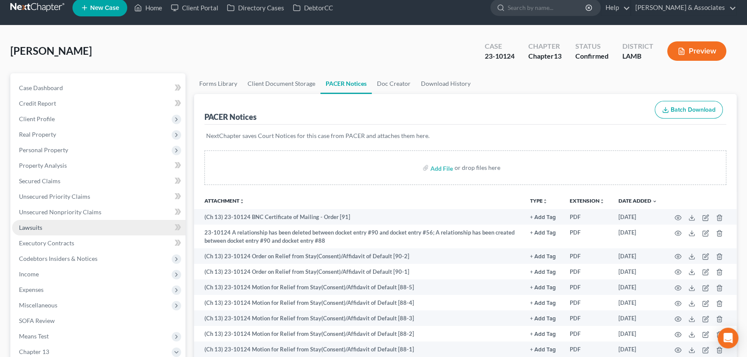
scroll to position [0, 0]
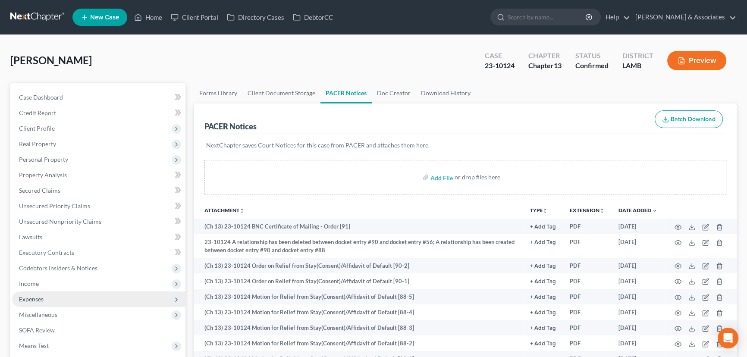
drag, startPoint x: 57, startPoint y: 300, endPoint x: 54, endPoint y: 306, distance: 6.6
click at [57, 300] on span "Expenses" at bounding box center [98, 300] width 173 height 16
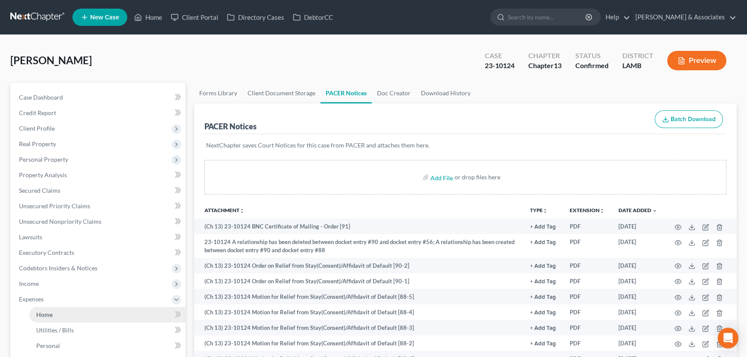
click at [53, 310] on link "Home" at bounding box center [107, 315] width 156 height 16
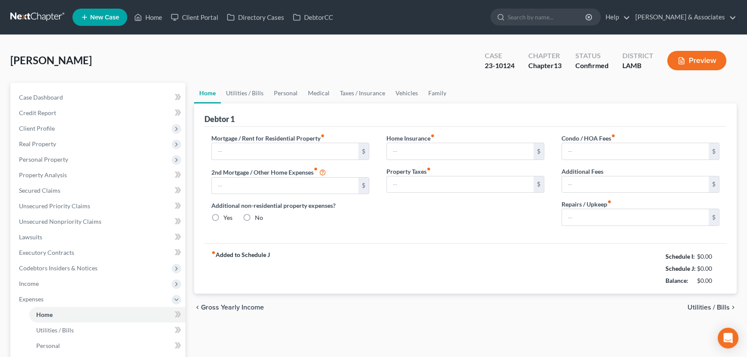
type input "0.00"
radio input "true"
type input "0.00"
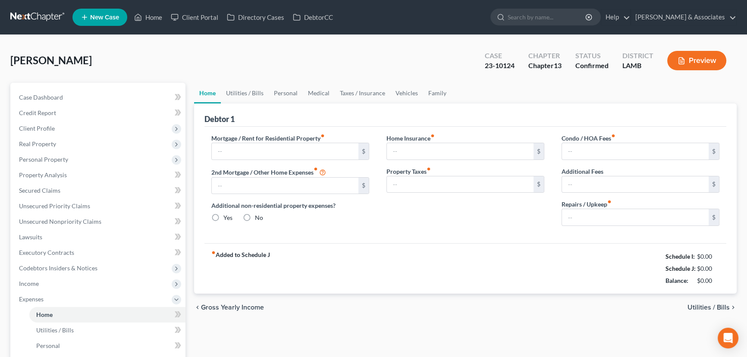
type input "0.00"
type input "25.00"
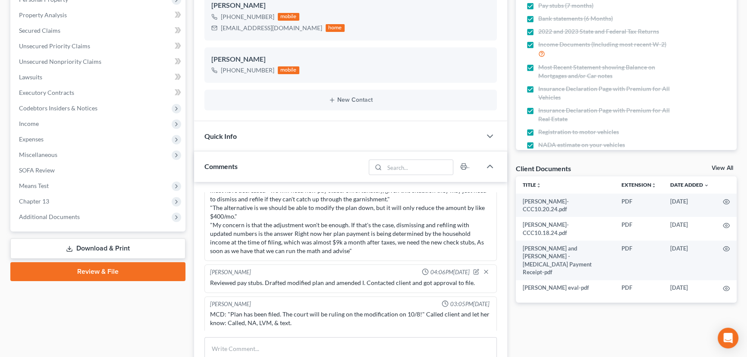
scroll to position [157, 0]
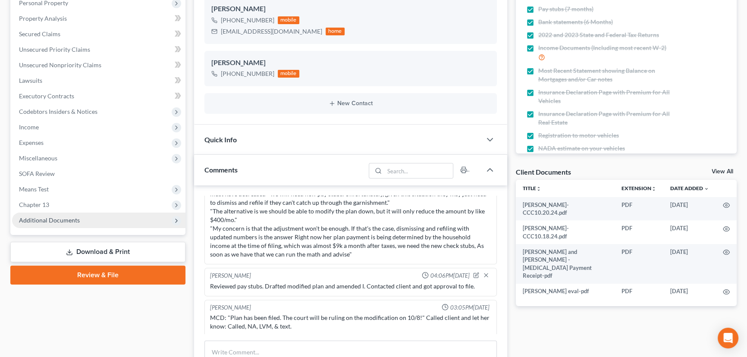
click at [85, 223] on span "Additional Documents" at bounding box center [98, 221] width 173 height 16
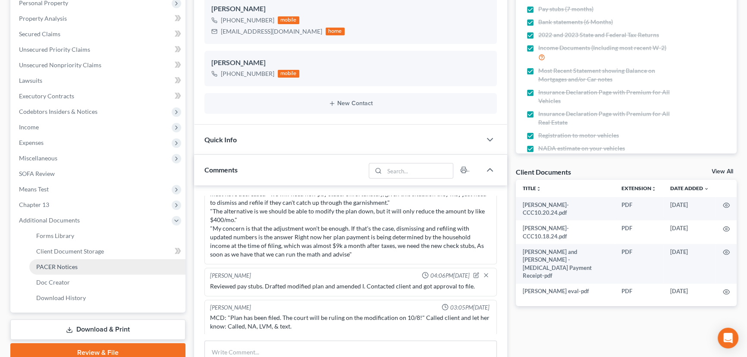
click at [85, 267] on link "PACER Notices" at bounding box center [107, 267] width 156 height 16
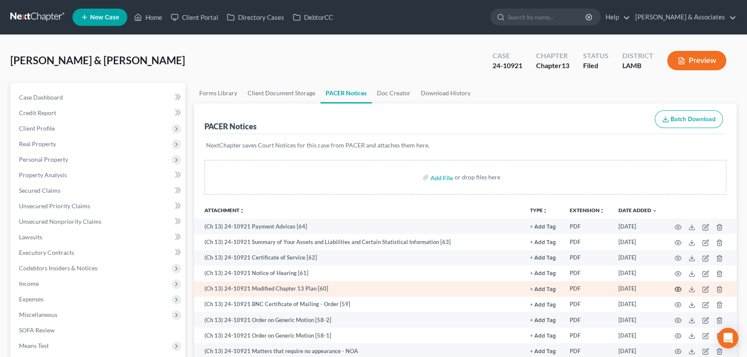
click at [675, 287] on icon "button" at bounding box center [678, 289] width 7 height 7
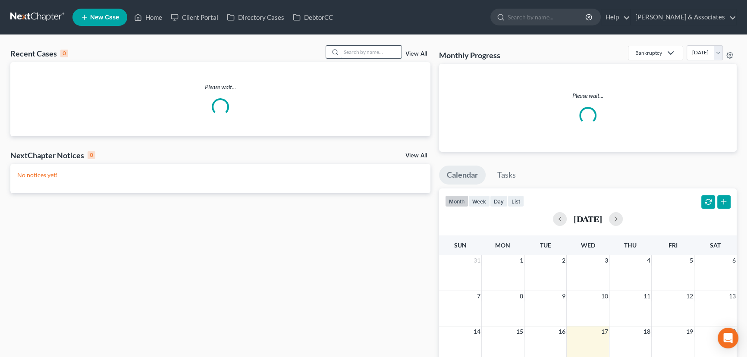
click at [390, 53] on input "search" at bounding box center [371, 52] width 60 height 13
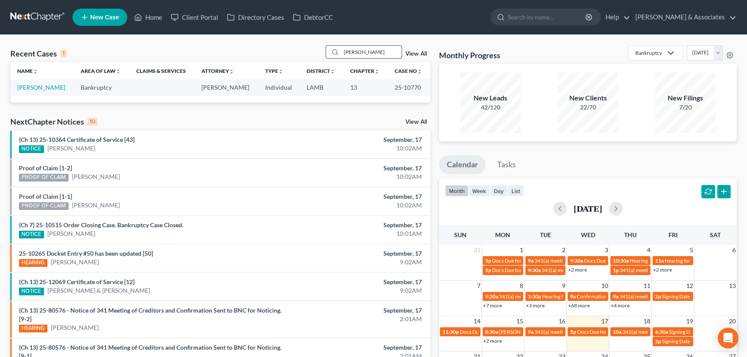
click at [380, 51] on input "[PERSON_NAME]" at bounding box center [371, 52] width 60 height 13
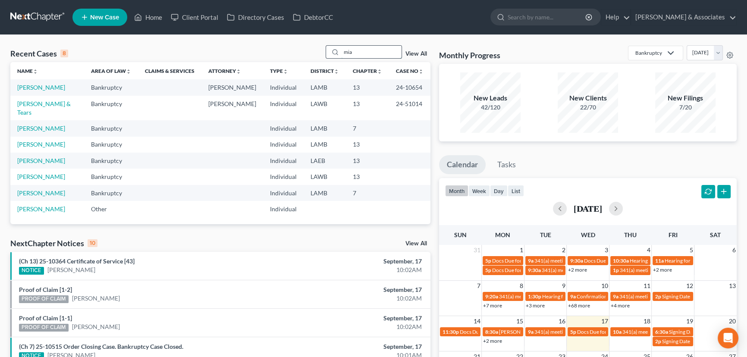
click at [381, 52] on input "mia" at bounding box center [371, 52] width 60 height 13
type input "[PERSON_NAME]"
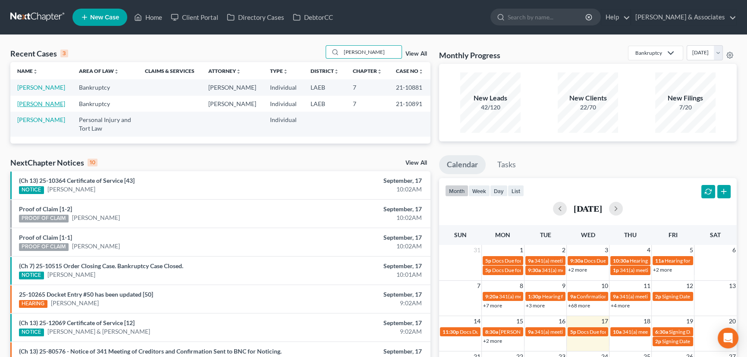
click at [24, 107] on link "[PERSON_NAME]" at bounding box center [41, 103] width 48 height 7
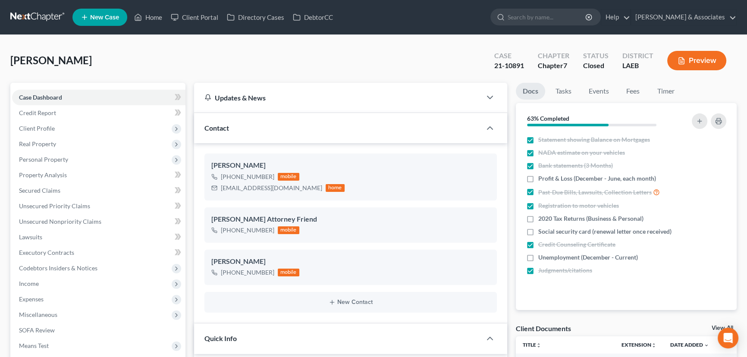
scroll to position [3162, 0]
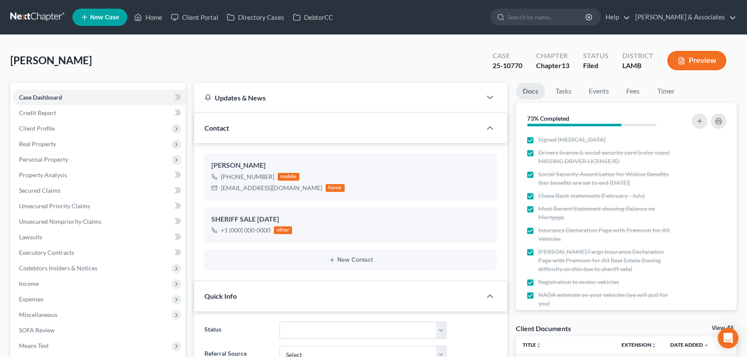
scroll to position [1263, 0]
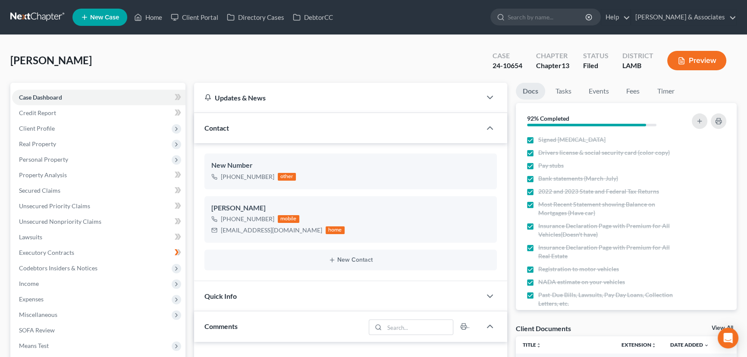
click at [183, 65] on div "Lee, Mia Upgraded Case 24-10654 Chapter Chapter 13 Status Filed District LAMB P…" at bounding box center [373, 64] width 726 height 38
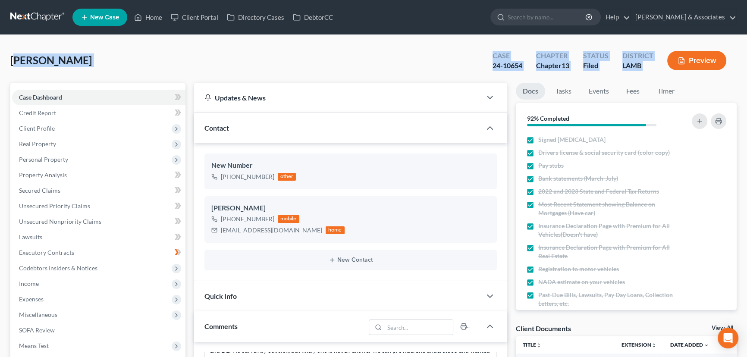
drag, startPoint x: 16, startPoint y: 63, endPoint x: 681, endPoint y: 70, distance: 665.2
click at [681, 70] on div "Lee, Mia Upgraded Case 24-10654 Chapter Chapter 13 Status Filed District LAMB P…" at bounding box center [373, 64] width 726 height 38
click at [623, 70] on div "District LAMB" at bounding box center [638, 61] width 45 height 25
click at [593, 75] on div "Lee, Mia Upgraded Case 24-10654 Chapter Chapter 13 Status Filed District LAMB P…" at bounding box center [373, 64] width 726 height 38
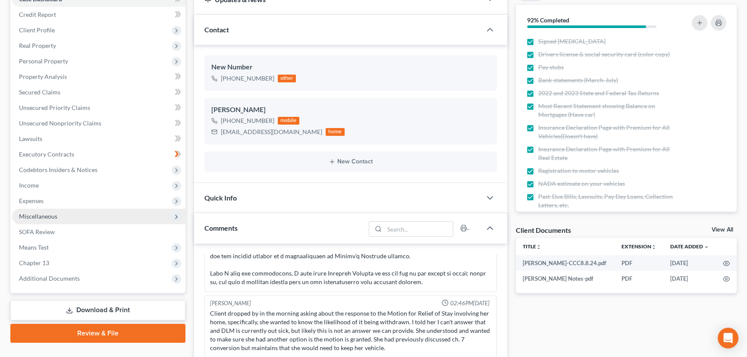
scroll to position [157, 0]
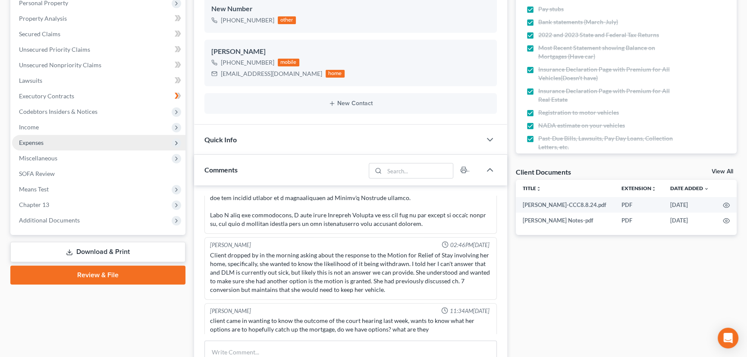
click at [73, 142] on span "Expenses" at bounding box center [98, 143] width 173 height 16
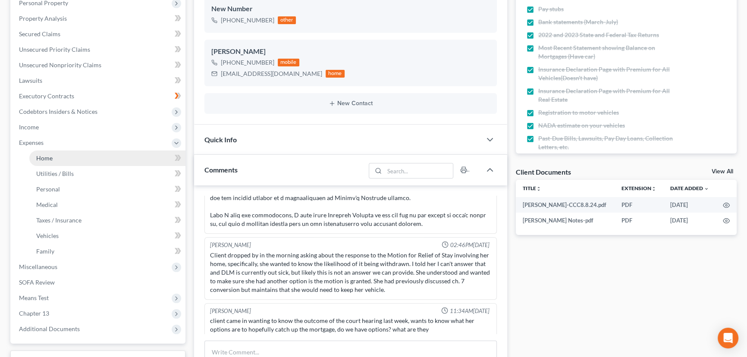
click at [73, 160] on link "Home" at bounding box center [107, 159] width 156 height 16
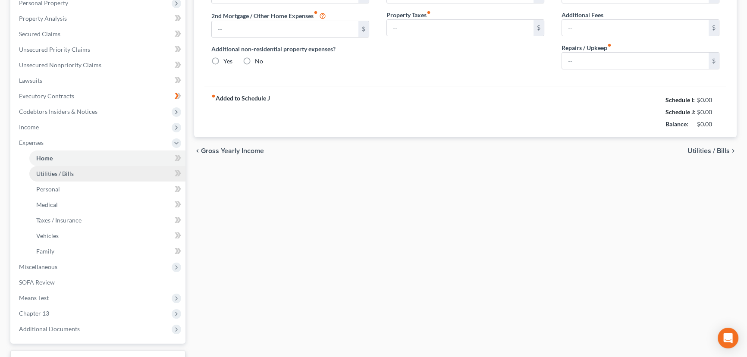
scroll to position [49, 0]
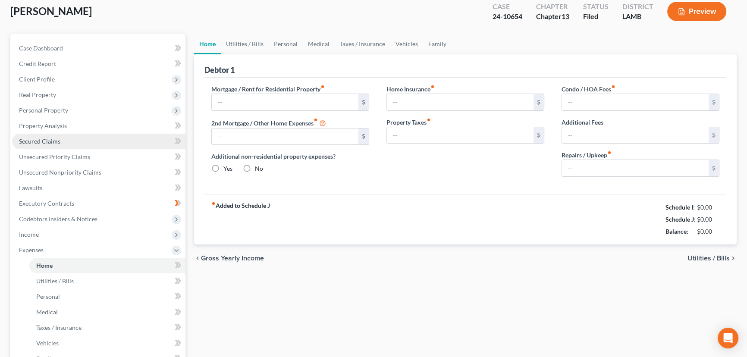
type input "1,302.96"
type input "0.00"
radio input "true"
type input "0.00"
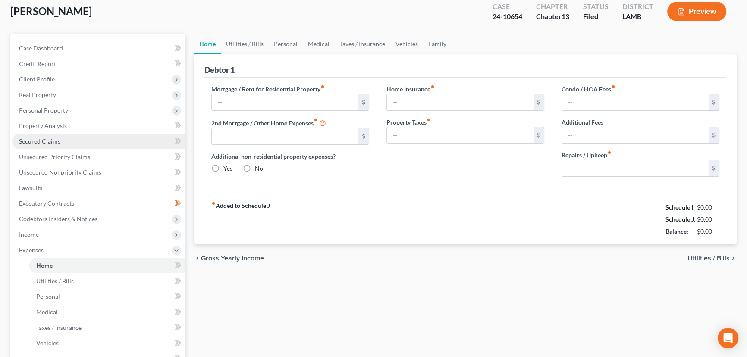
type input "0.00"
type input "25.00"
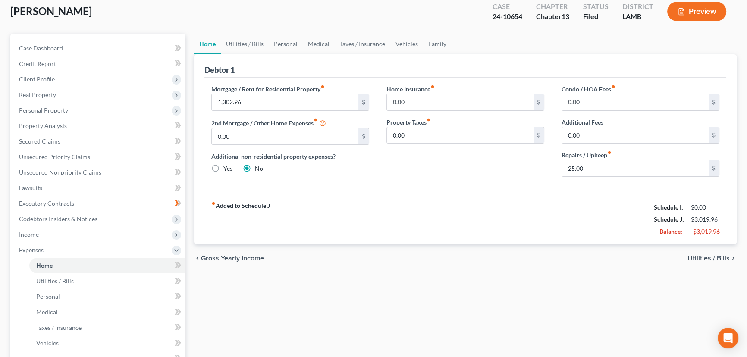
scroll to position [0, 0]
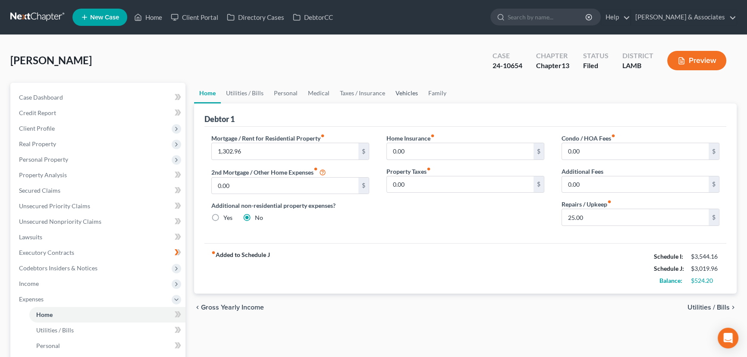
click at [408, 94] on link "Vehicles" at bounding box center [406, 93] width 33 height 21
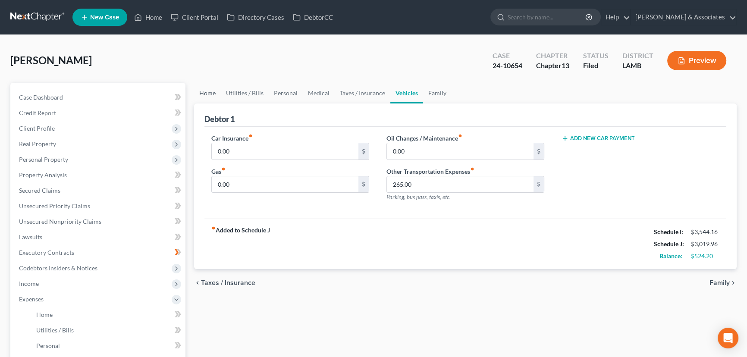
click at [210, 91] on link "Home" at bounding box center [207, 93] width 27 height 21
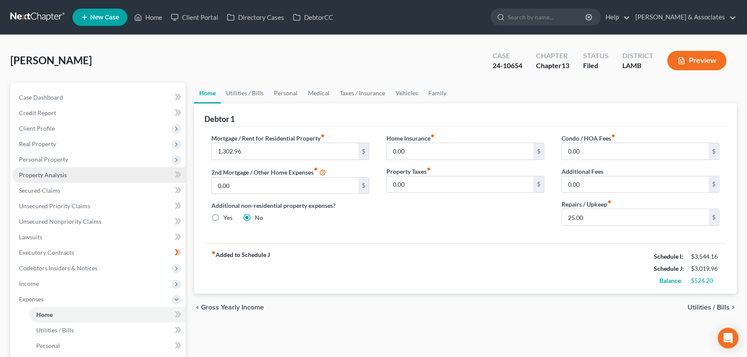
click at [75, 170] on link "Property Analysis" at bounding box center [98, 175] width 173 height 16
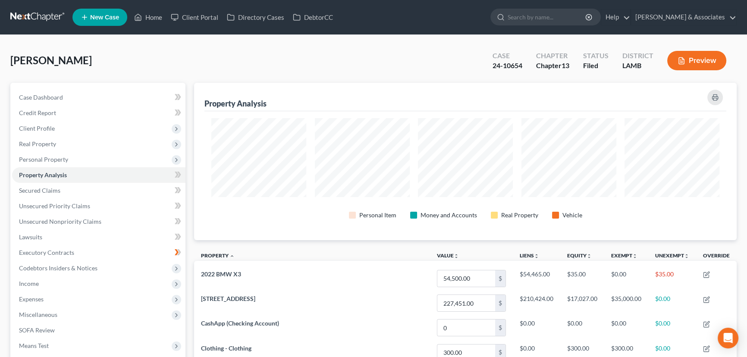
scroll to position [157, 542]
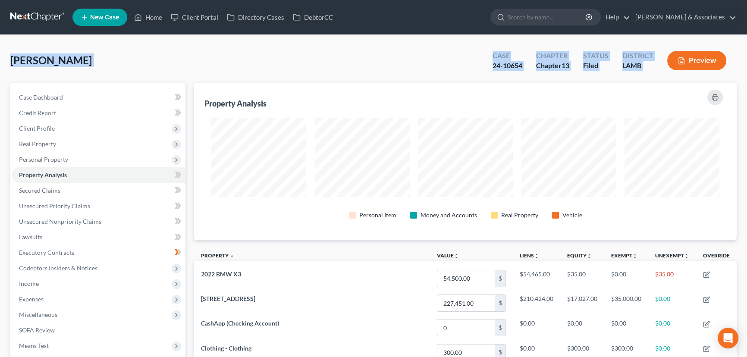
drag, startPoint x: 132, startPoint y: 69, endPoint x: 710, endPoint y: 66, distance: 577.2
click at [710, 66] on div "Lee, Mia Upgraded Case 24-10654 Chapter Chapter 13 Status Filed District LAMB P…" at bounding box center [373, 300] width 747 height 531
click at [653, 73] on div "District LAMB" at bounding box center [638, 61] width 45 height 25
drag, startPoint x: 657, startPoint y: 69, endPoint x: 7, endPoint y: 46, distance: 650.9
click at [7, 46] on div "Lee, Mia Upgraded Case 24-10654 Chapter Chapter 13 Status Filed District LAMB P…" at bounding box center [373, 300] width 747 height 531
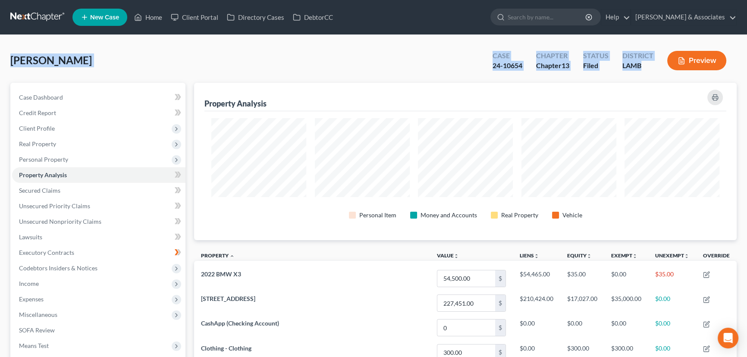
click at [7, 46] on div "Lee, Mia Upgraded Case 24-10654 Chapter Chapter 13 Status Filed District LAMB P…" at bounding box center [373, 300] width 747 height 531
drag, startPoint x: 6, startPoint y: 59, endPoint x: 694, endPoint y: 67, distance: 687.2
click at [694, 67] on div "Lee, Mia Upgraded Case 24-10654 Chapter Chapter 13 Status Filed District LAMB P…" at bounding box center [373, 300] width 747 height 531
click at [29, 78] on div "Lee, Mia Upgraded Case 24-10654 Chapter Chapter 13 Status Filed District LAMB P…" at bounding box center [373, 64] width 726 height 38
drag, startPoint x: 12, startPoint y: 61, endPoint x: 682, endPoint y: 77, distance: 670.1
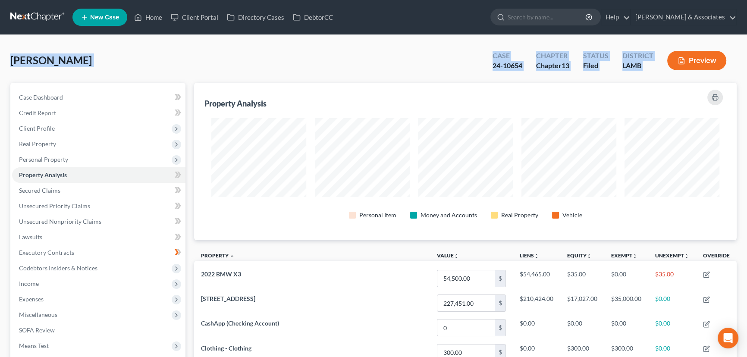
click at [682, 77] on div "Lee, Mia Upgraded Case 24-10654 Chapter Chapter 13 Status Filed District LAMB P…" at bounding box center [373, 64] width 726 height 38
click at [121, 97] on link "Case Dashboard" at bounding box center [98, 98] width 173 height 16
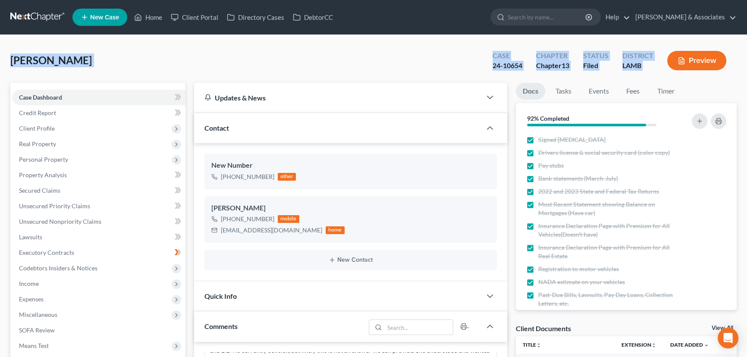
scroll to position [135, 0]
drag, startPoint x: 50, startPoint y: 69, endPoint x: 56, endPoint y: 68, distance: 5.7
click at [50, 69] on div "Lee, Mia Upgraded Case 24-10654 Chapter Chapter 13 Status Filed District LAMB P…" at bounding box center [373, 64] width 726 height 38
drag, startPoint x: 164, startPoint y: 60, endPoint x: 654, endPoint y: 72, distance: 490.6
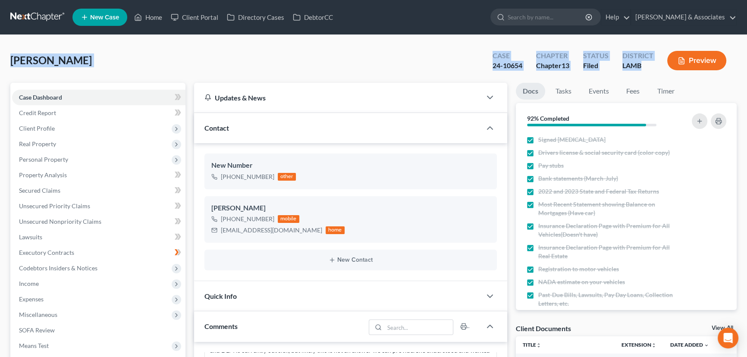
click at [654, 72] on div "District LAMB" at bounding box center [638, 61] width 45 height 25
drag, startPoint x: 654, startPoint y: 72, endPoint x: 10, endPoint y: 57, distance: 644.2
click at [10, 57] on div "Lee, Mia Upgraded Case 24-10654 Chapter Chapter 13 Status Filed District LAMB P…" at bounding box center [373, 64] width 726 height 38
click at [10, 57] on span "Lee, Mia" at bounding box center [51, 60] width 82 height 13
drag, startPoint x: 10, startPoint y: 62, endPoint x: 676, endPoint y: 69, distance: 666.1
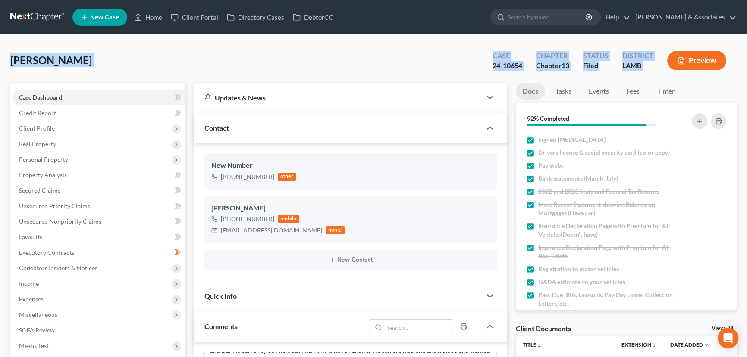
click at [676, 69] on div "Lee, Mia Upgraded Case 24-10654 Chapter Chapter 13 Status Filed District LAMB P…" at bounding box center [373, 64] width 726 height 38
click at [143, 51] on div "Lee, Mia Upgraded Case 24-10654 Chapter Chapter 13 Status Filed District LAMB P…" at bounding box center [373, 64] width 726 height 38
drag, startPoint x: 8, startPoint y: 62, endPoint x: 672, endPoint y: 70, distance: 663.5
click at [658, 67] on div "District LAMB" at bounding box center [638, 61] width 45 height 25
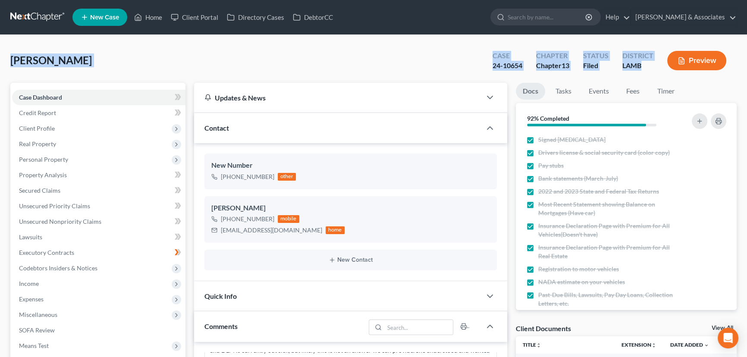
drag, startPoint x: 569, startPoint y: 75, endPoint x: 0, endPoint y: 65, distance: 569.0
drag, startPoint x: 311, startPoint y: 65, endPoint x: 742, endPoint y: 76, distance: 430.2
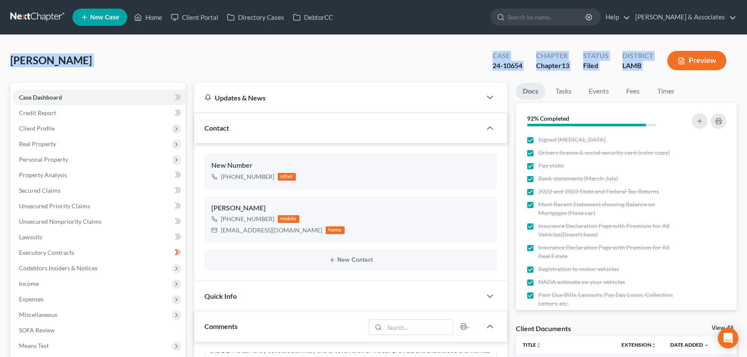
click at [652, 73] on div "District LAMB" at bounding box center [638, 61] width 45 height 25
drag, startPoint x: 652, startPoint y: 69, endPoint x: 0, endPoint y: 58, distance: 652.3
drag, startPoint x: 7, startPoint y: 63, endPoint x: 721, endPoint y: 69, distance: 713.9
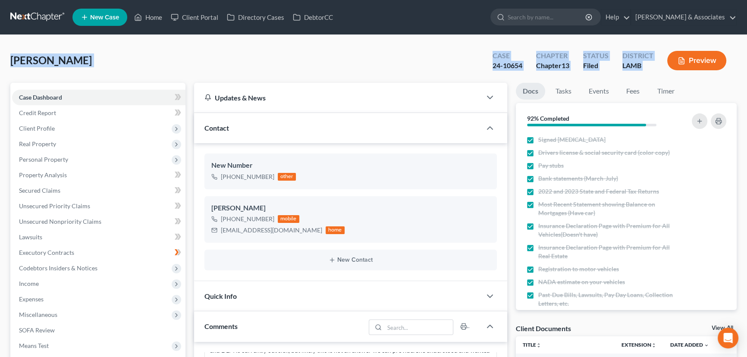
click at [622, 93] on link "Fees" at bounding box center [633, 91] width 28 height 17
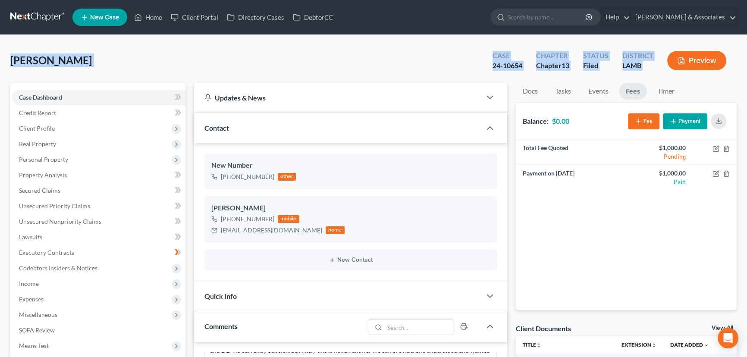
click at [645, 121] on button "Fee" at bounding box center [643, 121] width 31 height 16
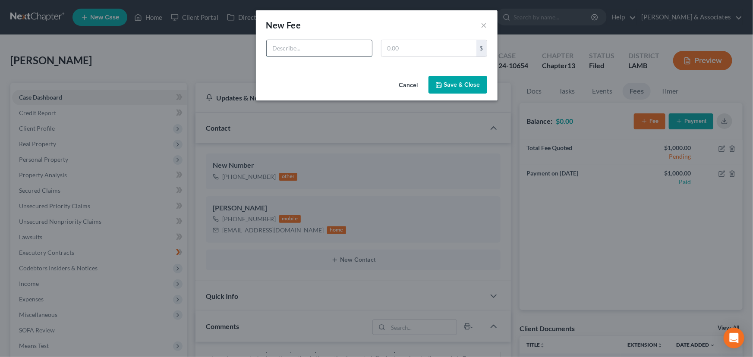
click at [302, 53] on input "text" at bounding box center [319, 48] width 105 height 16
type input "Ch7"
type input "7"
type input "800"
click at [471, 91] on button "Save & Close" at bounding box center [457, 85] width 59 height 18
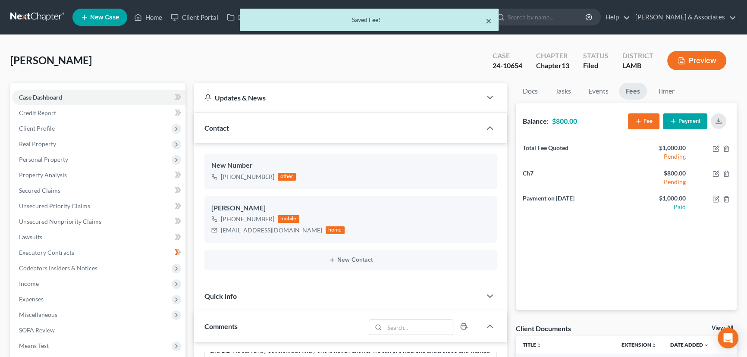
click at [489, 19] on button "×" at bounding box center [489, 21] width 6 height 10
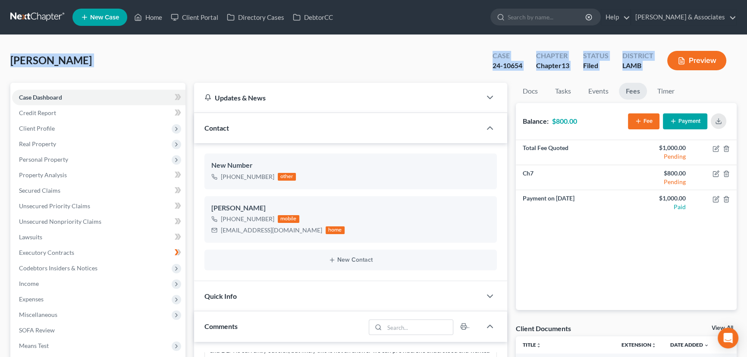
drag, startPoint x: 11, startPoint y: 60, endPoint x: 725, endPoint y: 62, distance: 714.3
click at [414, 51] on div "Lee, Mia Upgraded Case 24-10654 Chapter Chapter 13 Status Filed District LAMB P…" at bounding box center [373, 64] width 726 height 38
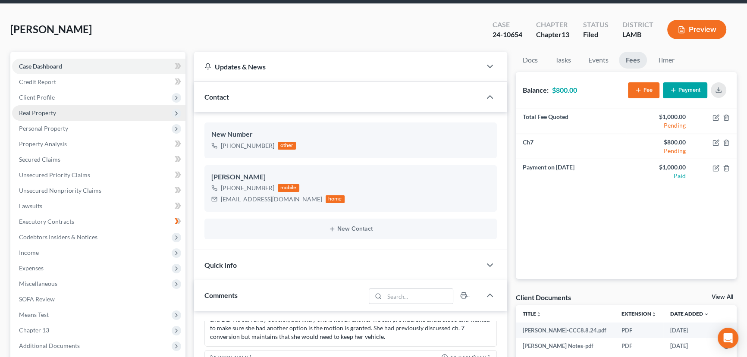
scroll to position [0, 0]
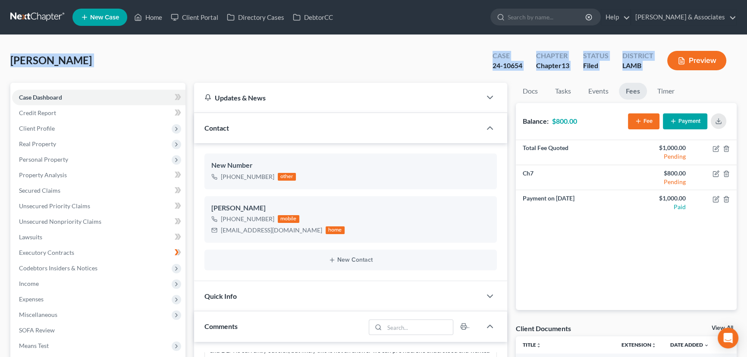
drag, startPoint x: 85, startPoint y: 82, endPoint x: 660, endPoint y: 74, distance: 575.0
click at [660, 74] on div "Case 24-10654 Chapter Chapter 13 Status Filed District LAMB Preview" at bounding box center [609, 60] width 254 height 31
drag, startPoint x: 669, startPoint y: 79, endPoint x: 7, endPoint y: 58, distance: 662.0
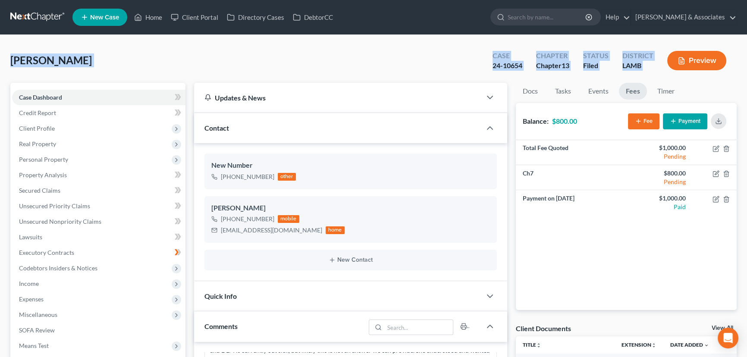
drag, startPoint x: 198, startPoint y: 63, endPoint x: 676, endPoint y: 57, distance: 477.6
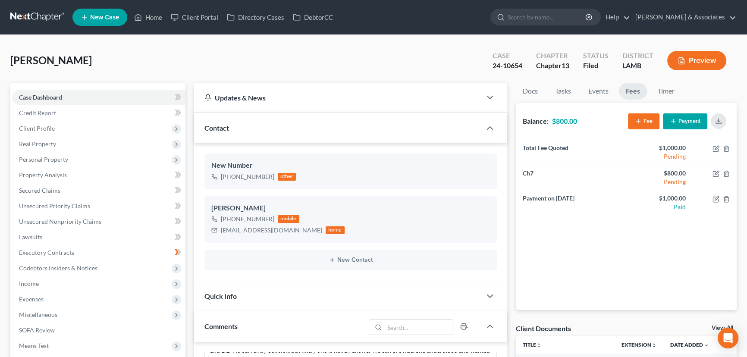
click at [652, 267] on div "Total Fee Quoted $1,000.00 Pending Ch7 $800.00 Pending Payment on Aug 9, 2024 $…" at bounding box center [626, 225] width 221 height 170
drag, startPoint x: 229, startPoint y: 58, endPoint x: 182, endPoint y: 65, distance: 47.1
click at [229, 58] on div "Lee, Mia Upgraded Case 24-10654 Chapter Chapter 13 Status Filed District LAMB P…" at bounding box center [373, 64] width 726 height 38
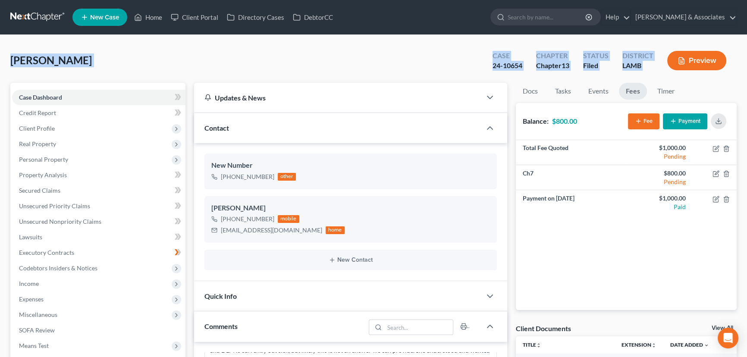
drag, startPoint x: 258, startPoint y: 90, endPoint x: 695, endPoint y: 81, distance: 437.9
click at [653, 68] on div "LAMB" at bounding box center [637, 66] width 31 height 10
drag, startPoint x: 655, startPoint y: 70, endPoint x: 0, endPoint y: 57, distance: 655.4
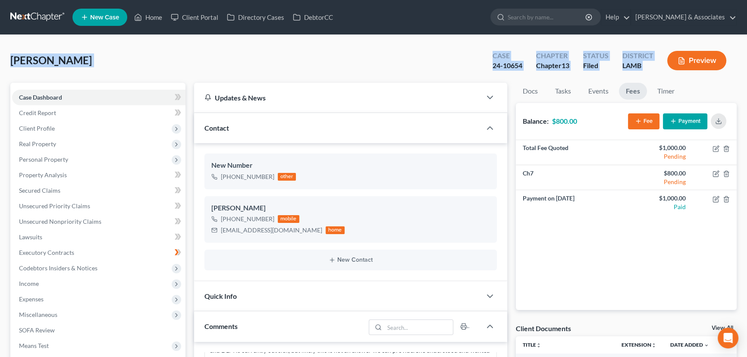
drag, startPoint x: 52, startPoint y: 61, endPoint x: 831, endPoint y: 77, distance: 779.6
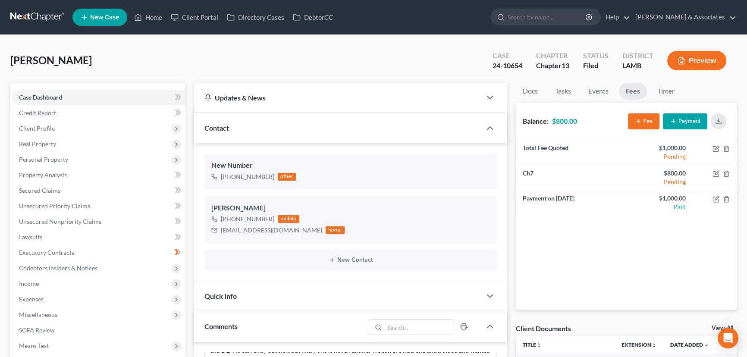
scroll to position [353, 0]
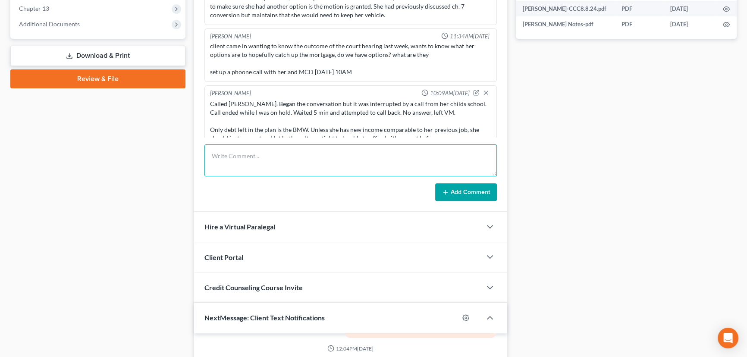
click at [273, 160] on textarea at bounding box center [350, 161] width 292 height 32
click at [272, 160] on textarea at bounding box center [350, 161] width 292 height 32
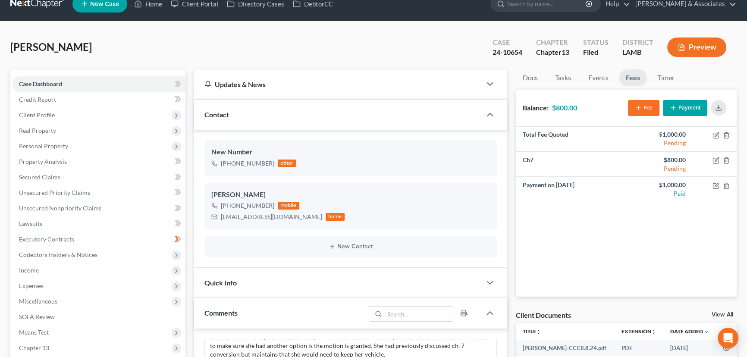
scroll to position [0, 0]
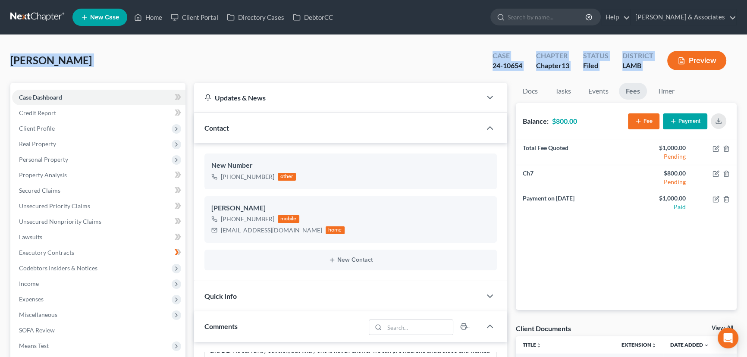
drag, startPoint x: 12, startPoint y: 59, endPoint x: 721, endPoint y: 73, distance: 709.3
click at [721, 73] on div "Lee, Mia Upgraded Case 24-10654 Chapter Chapter 13 Status Filed District LAMB P…" at bounding box center [373, 64] width 726 height 38
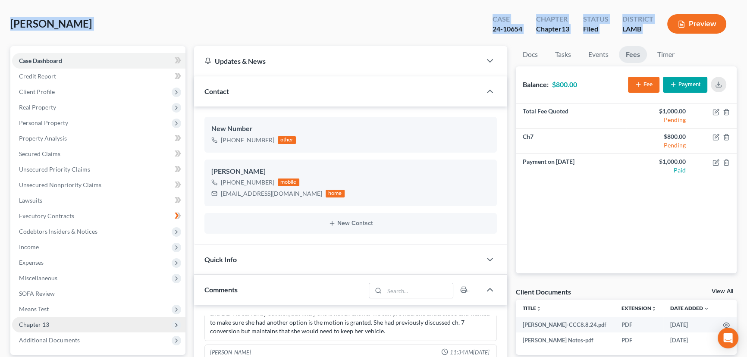
scroll to position [78, 0]
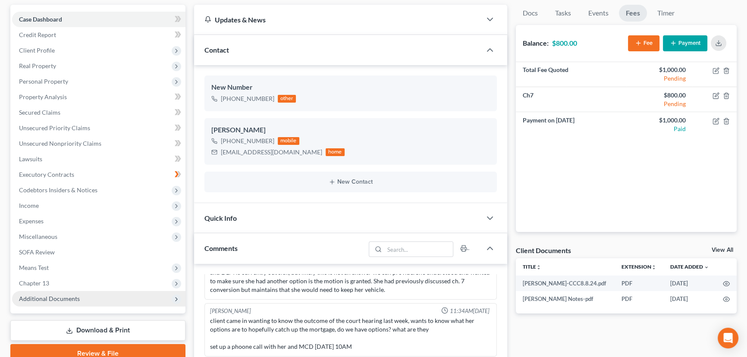
click at [76, 298] on span "Additional Documents" at bounding box center [49, 298] width 61 height 7
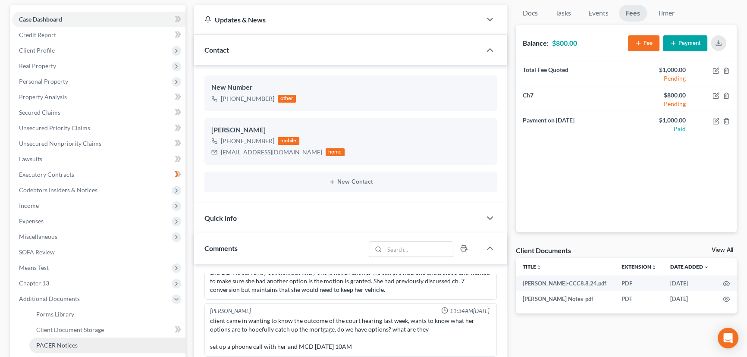
click at [73, 345] on span "PACER Notices" at bounding box center [56, 345] width 41 height 7
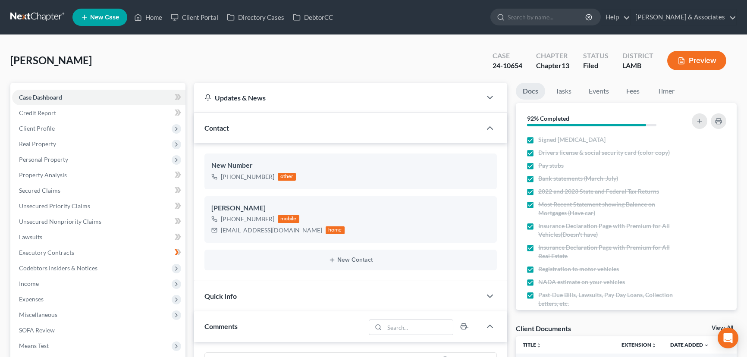
select select "0"
click at [38, 20] on link at bounding box center [37, 17] width 55 height 16
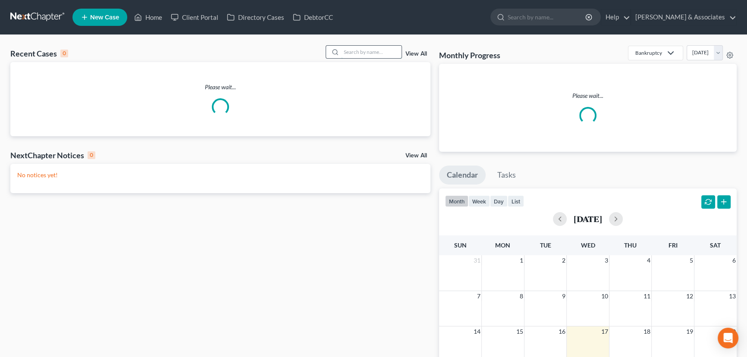
click at [359, 51] on input "search" at bounding box center [371, 52] width 60 height 13
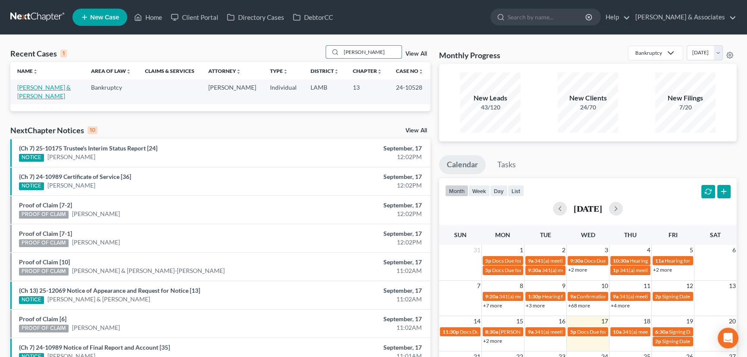
type input "[PERSON_NAME]"
click at [47, 86] on link "[PERSON_NAME] & [PERSON_NAME]" at bounding box center [43, 92] width 53 height 16
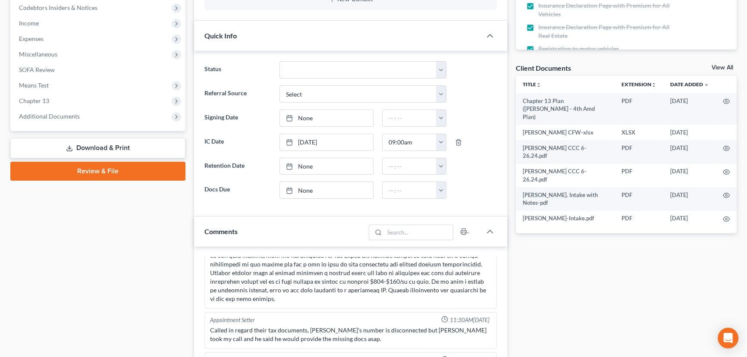
scroll to position [196, 0]
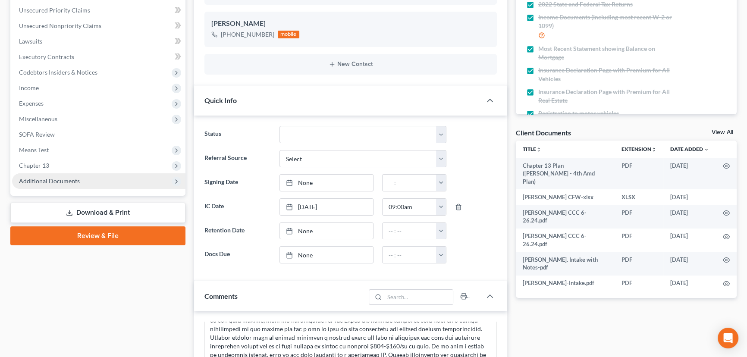
click at [69, 183] on span "Additional Documents" at bounding box center [49, 180] width 61 height 7
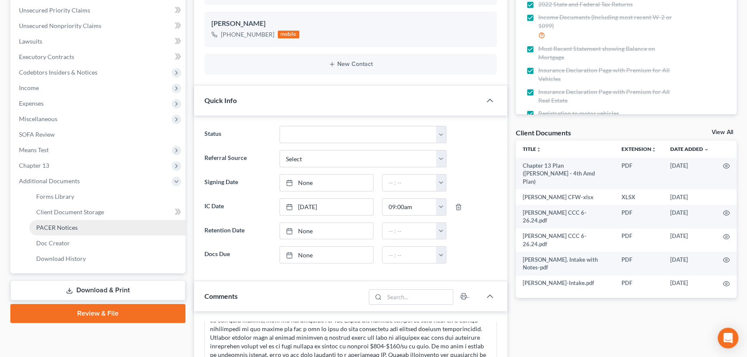
drag, startPoint x: 72, startPoint y: 228, endPoint x: 94, endPoint y: 233, distance: 22.6
click at [73, 228] on span "PACER Notices" at bounding box center [56, 227] width 41 height 7
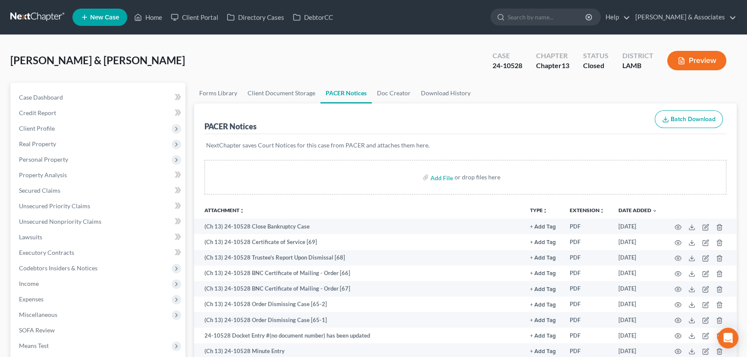
drag, startPoint x: 19, startPoint y: 13, endPoint x: 15, endPoint y: 19, distance: 6.2
click at [19, 13] on link at bounding box center [37, 17] width 55 height 16
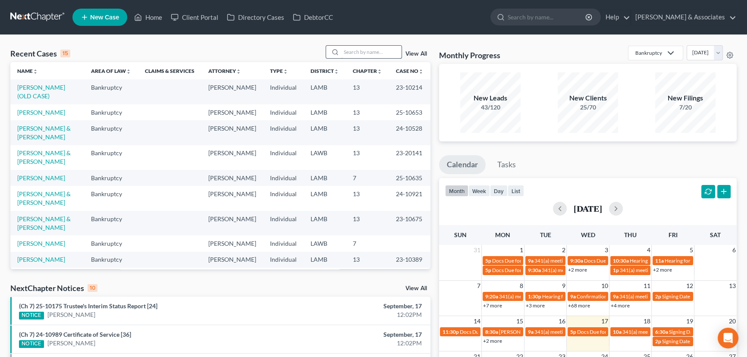
click at [348, 55] on input "search" at bounding box center [371, 52] width 60 height 13
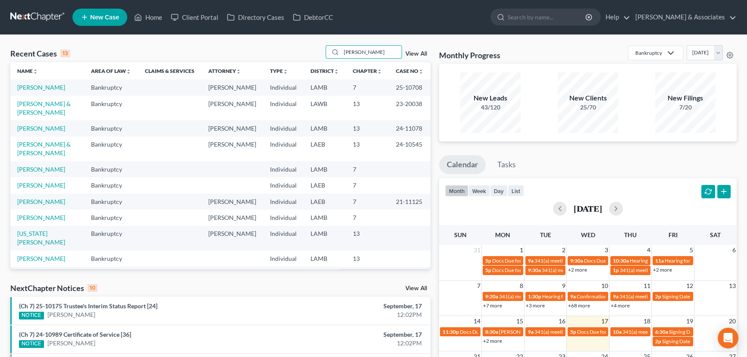
type input "[PERSON_NAME]"
click at [25, 89] on link "[PERSON_NAME]" at bounding box center [41, 87] width 48 height 7
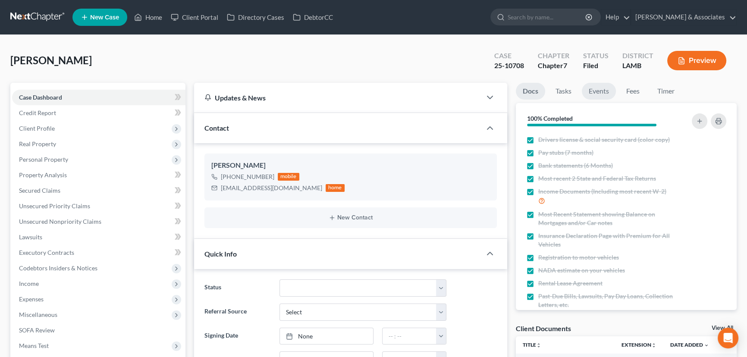
click at [601, 93] on link "Events" at bounding box center [599, 91] width 34 height 17
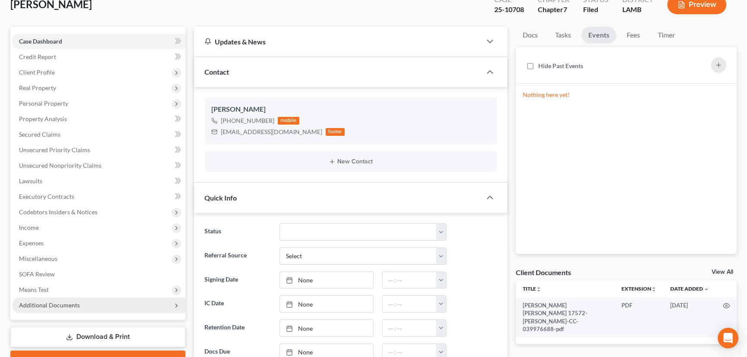
scroll to position [117, 0]
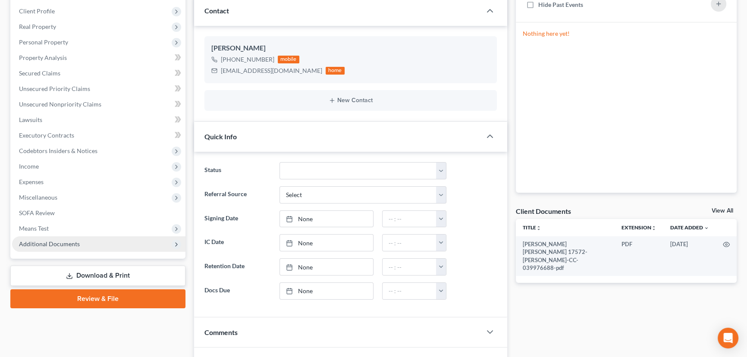
click at [65, 245] on span "Additional Documents" at bounding box center [49, 243] width 61 height 7
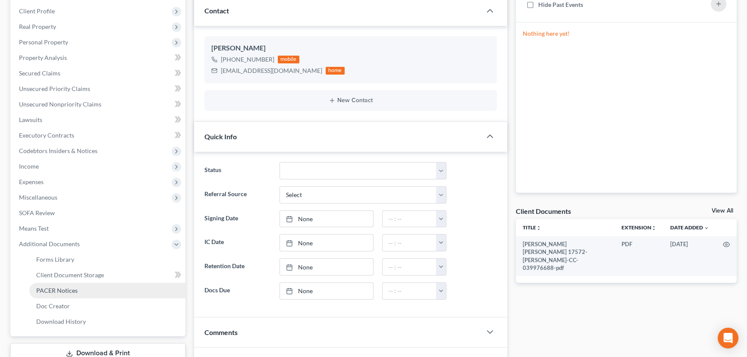
click at [69, 291] on span "PACER Notices" at bounding box center [56, 290] width 41 height 7
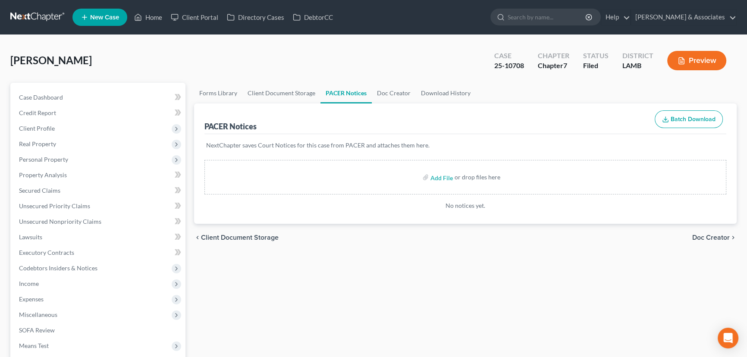
click at [33, 24] on link at bounding box center [37, 17] width 55 height 16
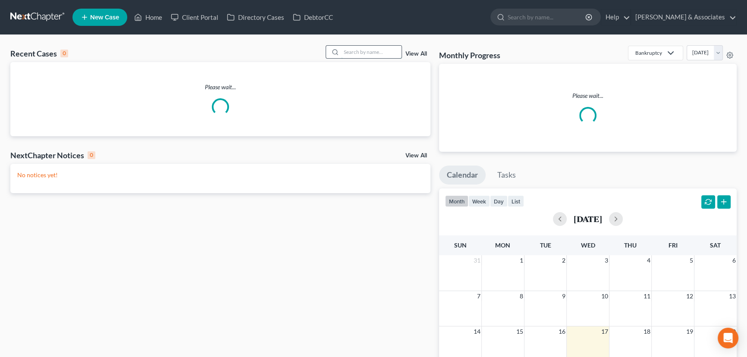
click at [355, 55] on input "search" at bounding box center [371, 52] width 60 height 13
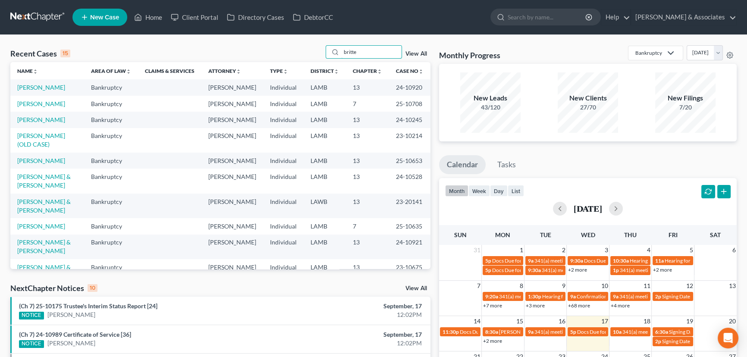
type input "britte"
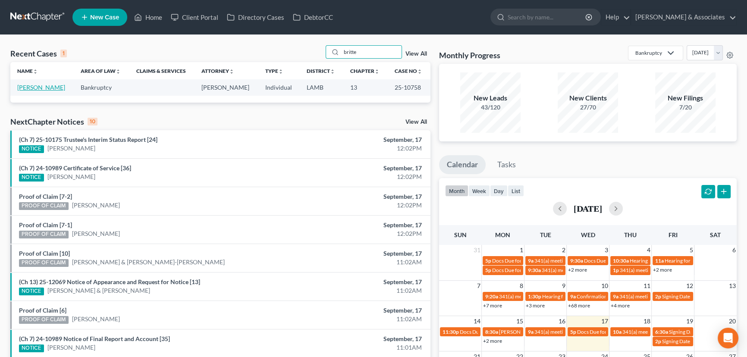
click at [42, 86] on link "[PERSON_NAME]" at bounding box center [41, 87] width 48 height 7
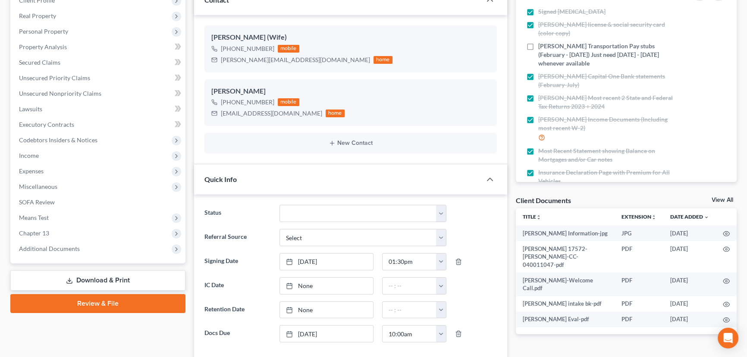
scroll to position [235, 0]
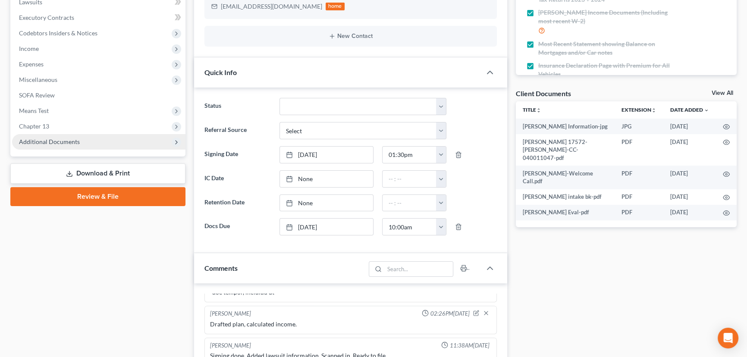
click at [72, 140] on span "Additional Documents" at bounding box center [49, 141] width 61 height 7
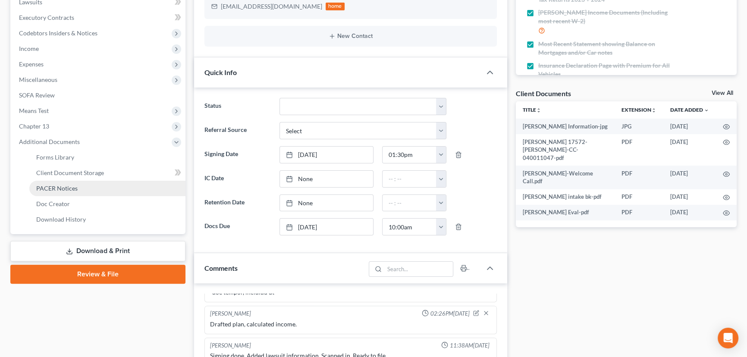
click at [69, 187] on span "PACER Notices" at bounding box center [56, 188] width 41 height 7
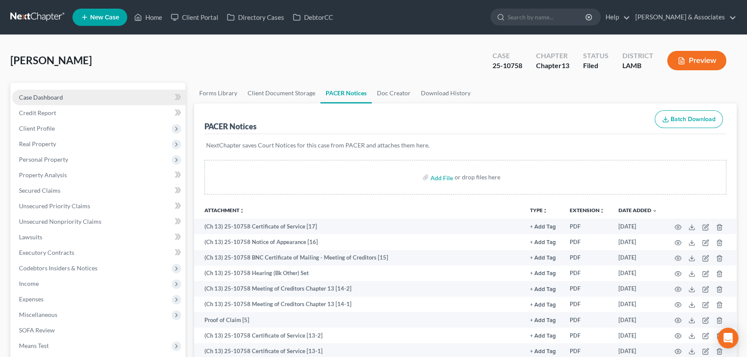
click at [98, 90] on link "Case Dashboard" at bounding box center [98, 98] width 173 height 16
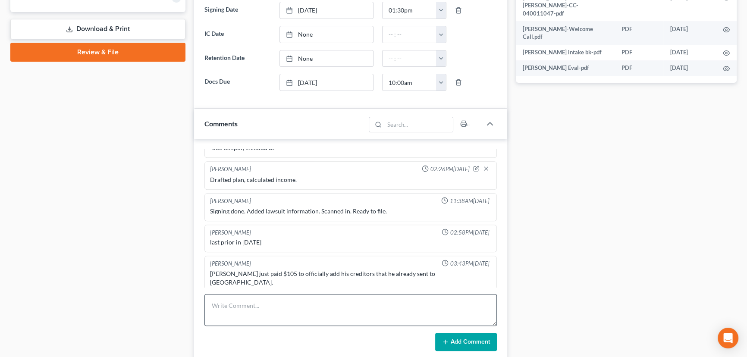
scroll to position [392, 0]
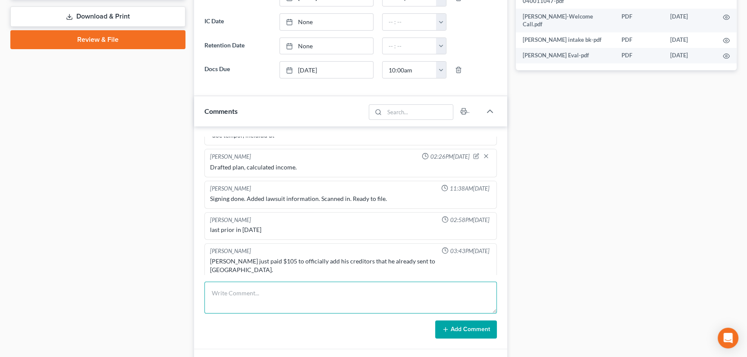
click at [229, 293] on textarea at bounding box center [350, 298] width 292 height 32
type textarea "DSO was not filed in this case"
click at [474, 324] on button "Add Comment" at bounding box center [466, 329] width 62 height 18
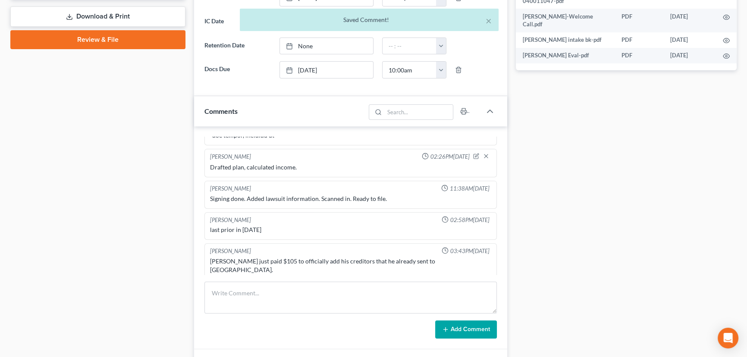
scroll to position [625, 0]
